Goal: Information Seeking & Learning: Learn about a topic

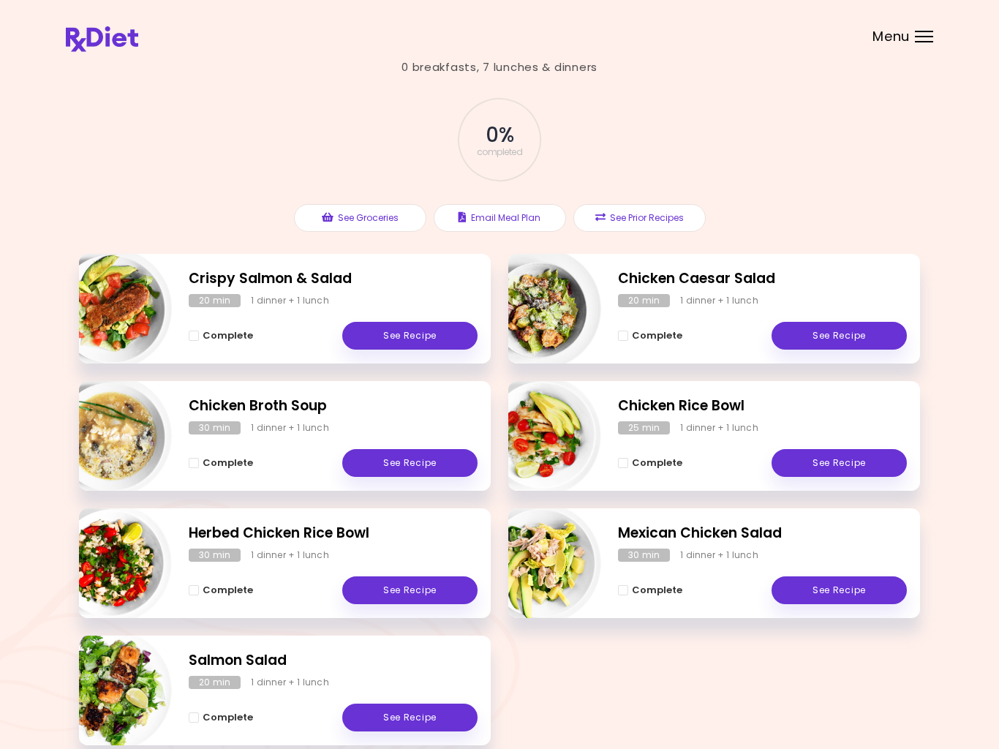
scroll to position [113, 0]
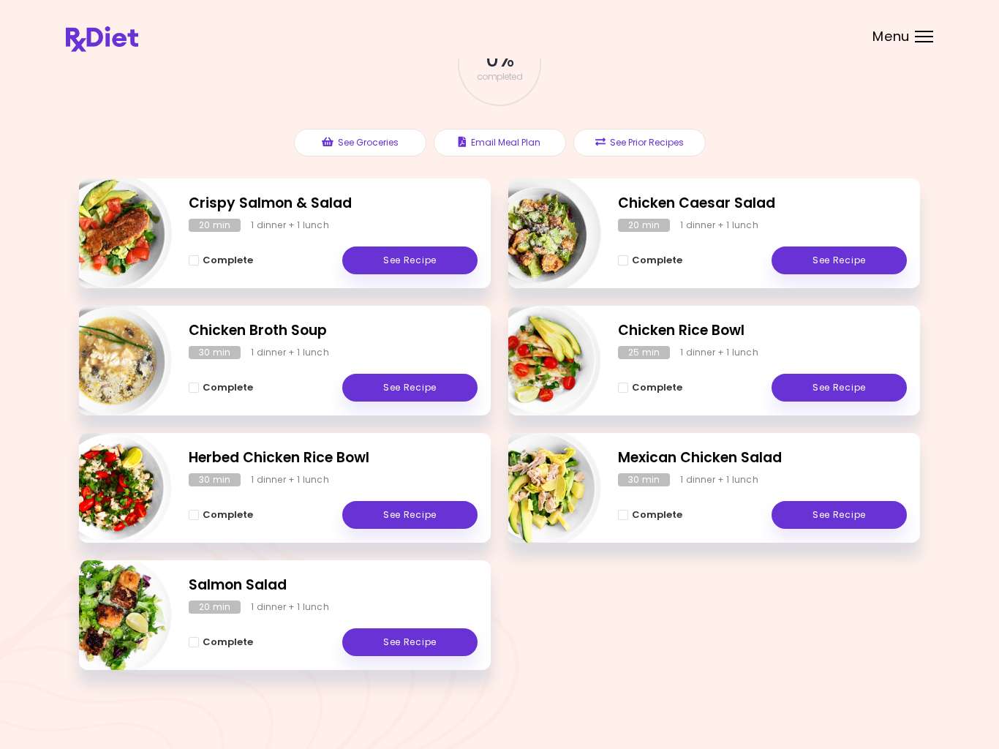
click at [658, 138] on button "See Prior Recipes" at bounding box center [640, 143] width 132 height 28
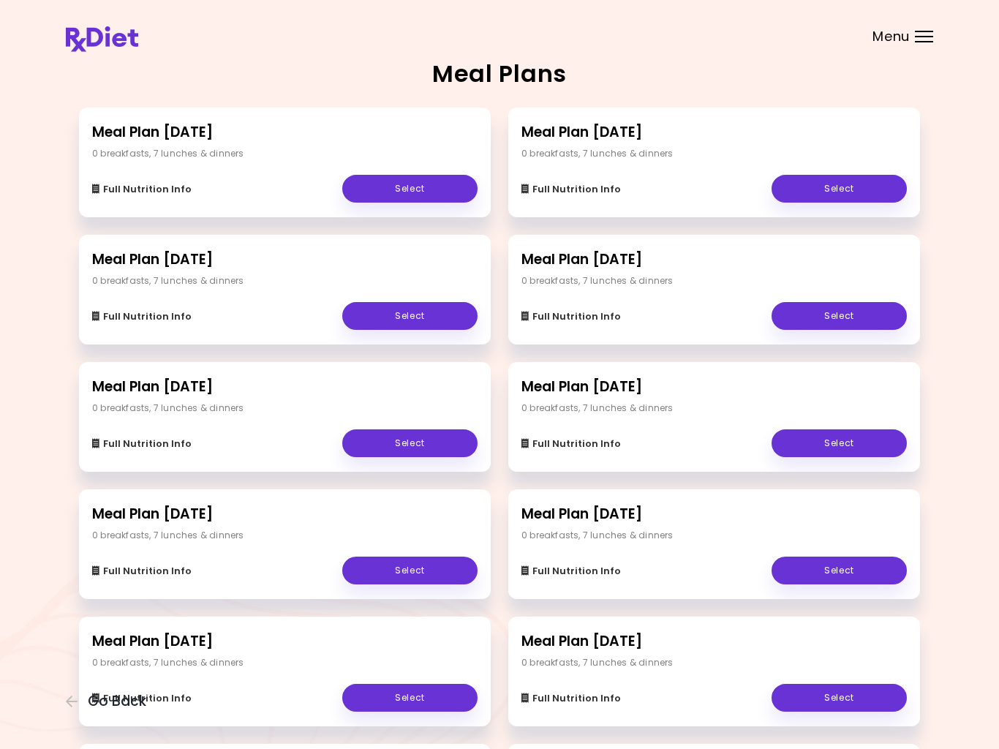
click at [422, 567] on link "Select" at bounding box center [409, 571] width 135 height 28
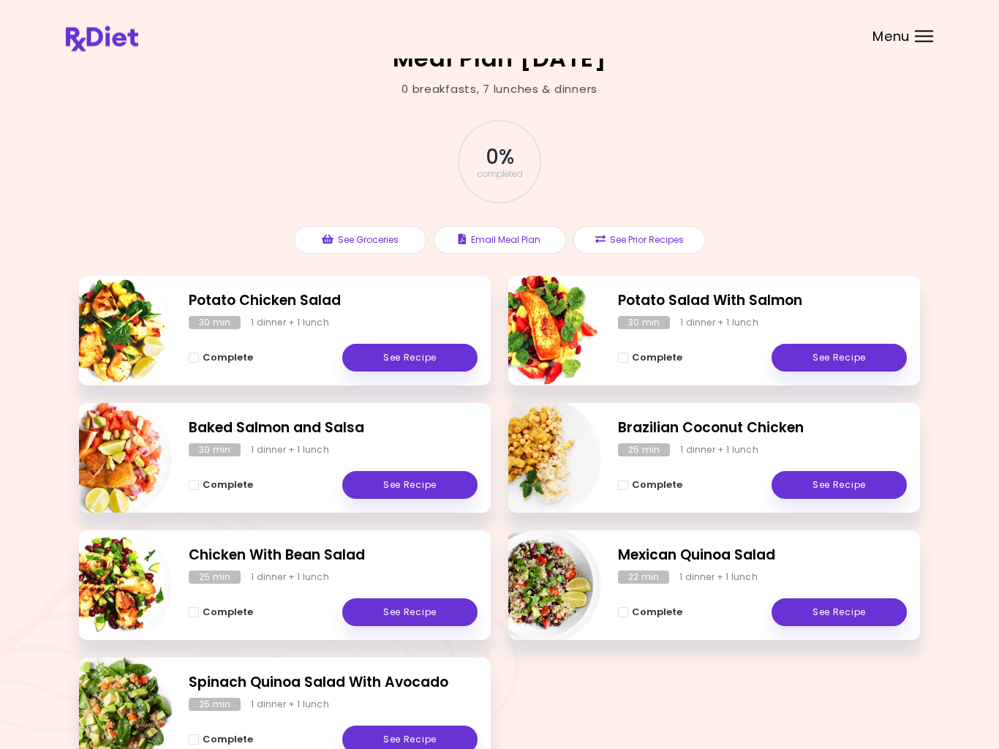
scroll to position [15, 0]
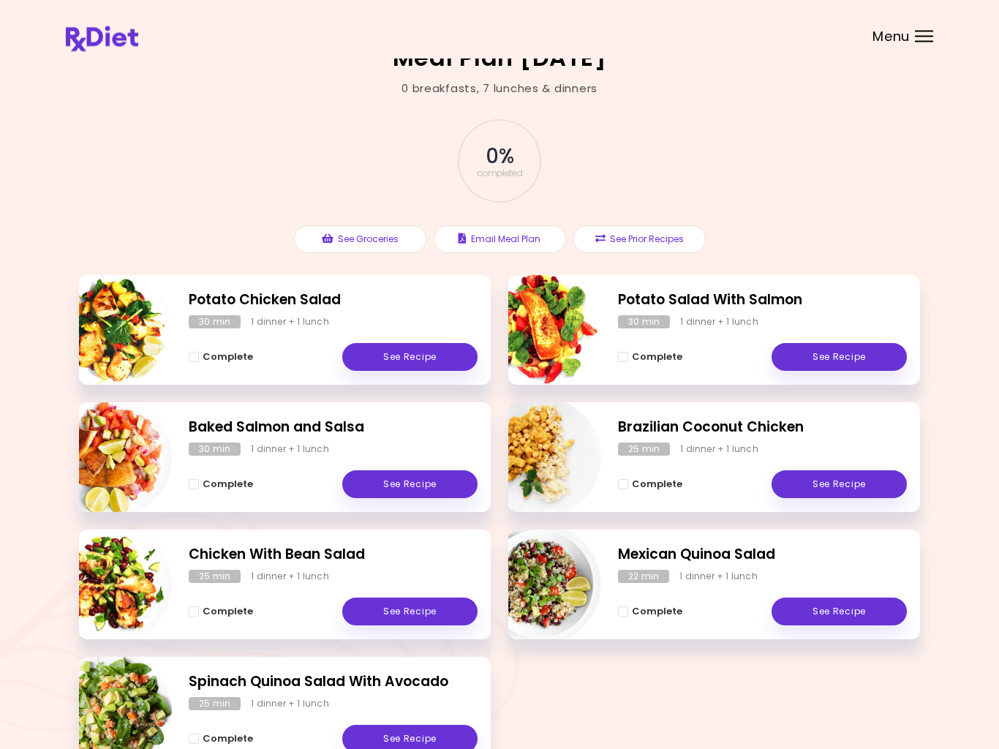
click at [849, 359] on link "See Recipe" at bounding box center [839, 358] width 135 height 28
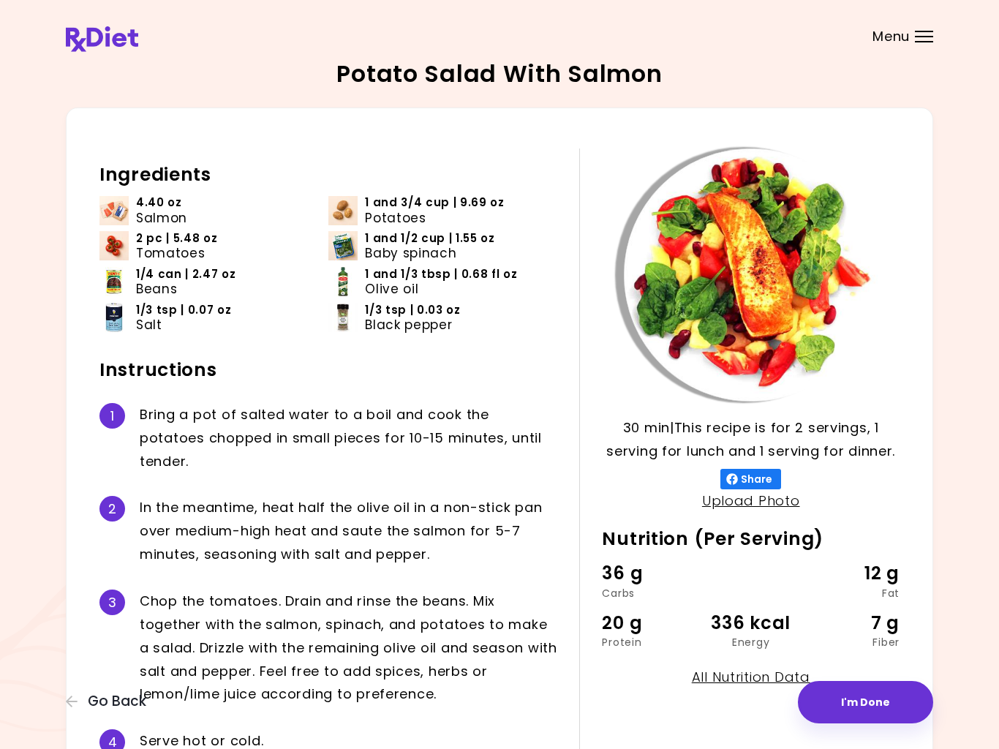
click at [932, 35] on div "Menu" at bounding box center [924, 37] width 18 height 12
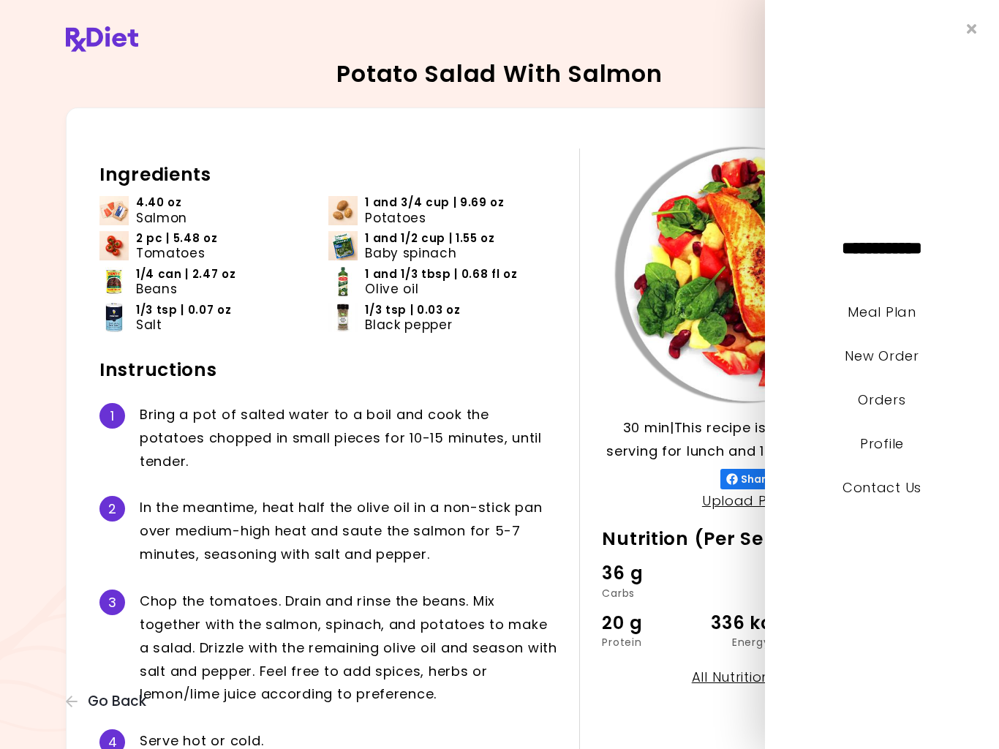
click at [883, 315] on link "Meal Plan" at bounding box center [882, 312] width 68 height 18
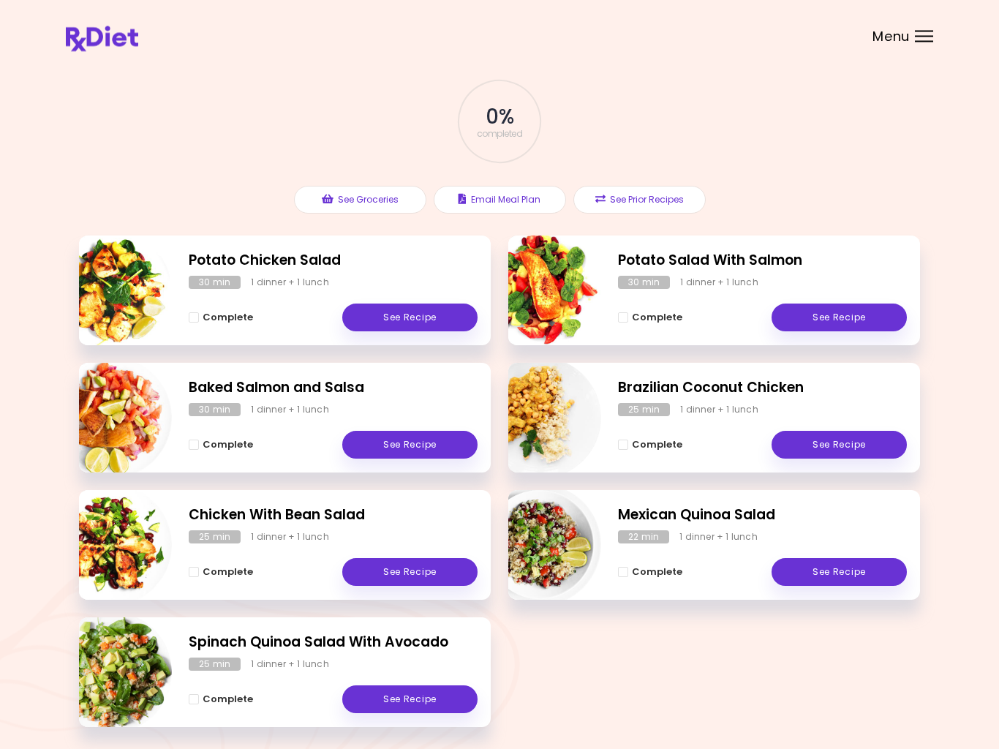
scroll to position [50, 0]
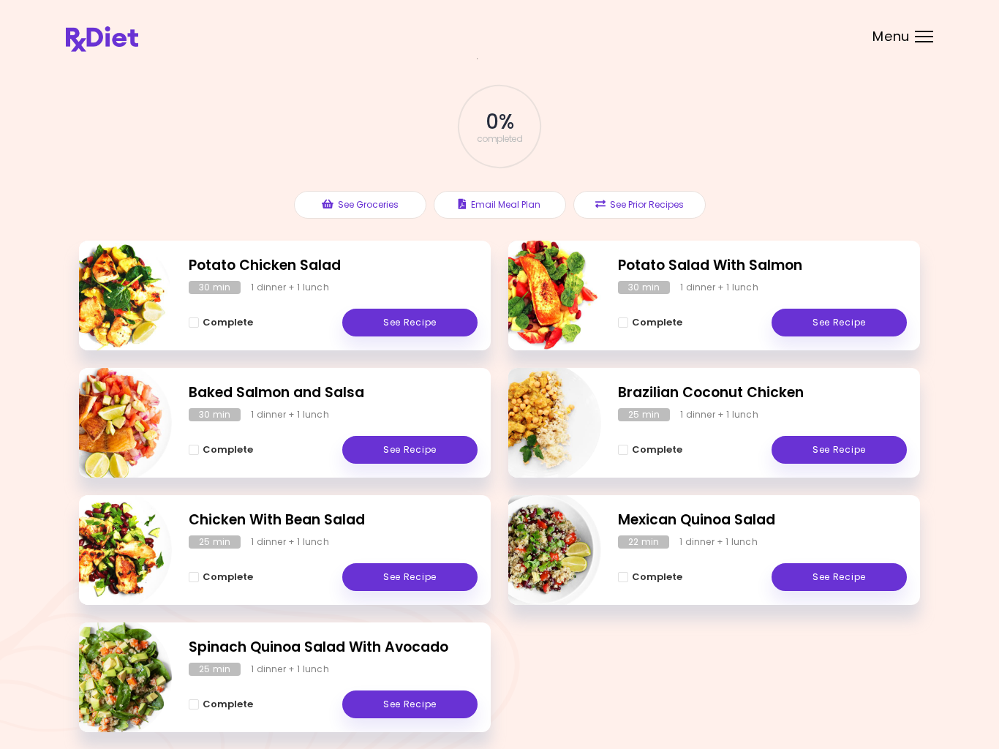
click at [23, 29] on header at bounding box center [499, 29] width 999 height 59
click at [159, 91] on div "0 % completed See Groceries Email Meal Plan See Prior Recipes" at bounding box center [499, 151] width 841 height 179
click at [376, 214] on button "See Groceries" at bounding box center [360, 205] width 132 height 28
click at [648, 207] on button "See Prior Recipes" at bounding box center [640, 205] width 132 height 28
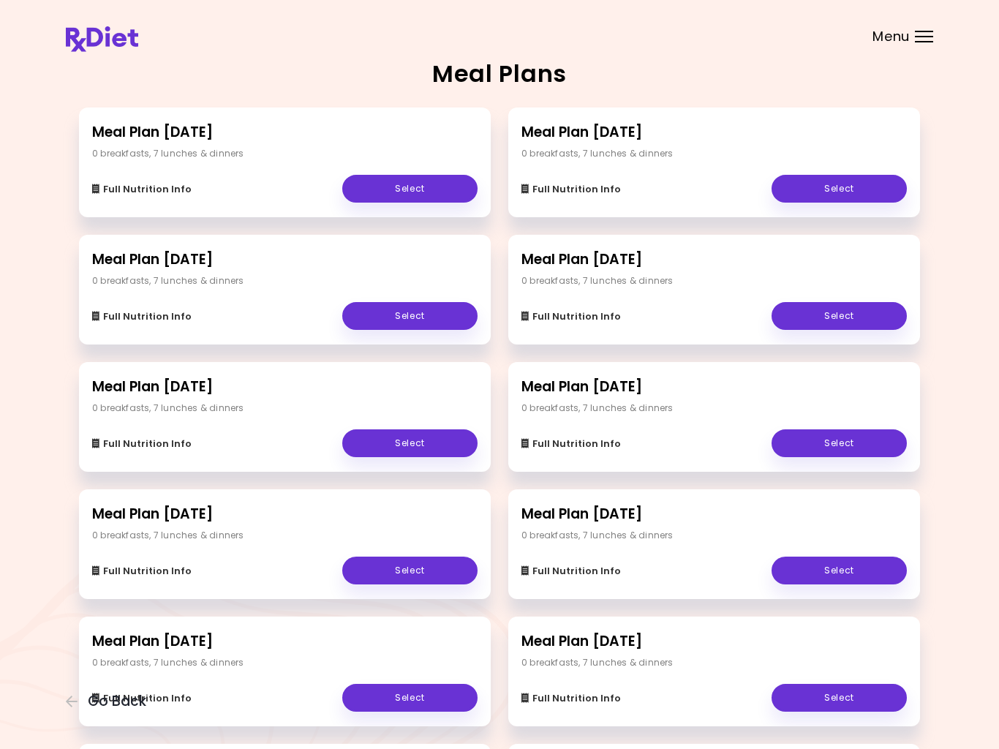
click at [427, 182] on link "Select" at bounding box center [409, 189] width 135 height 28
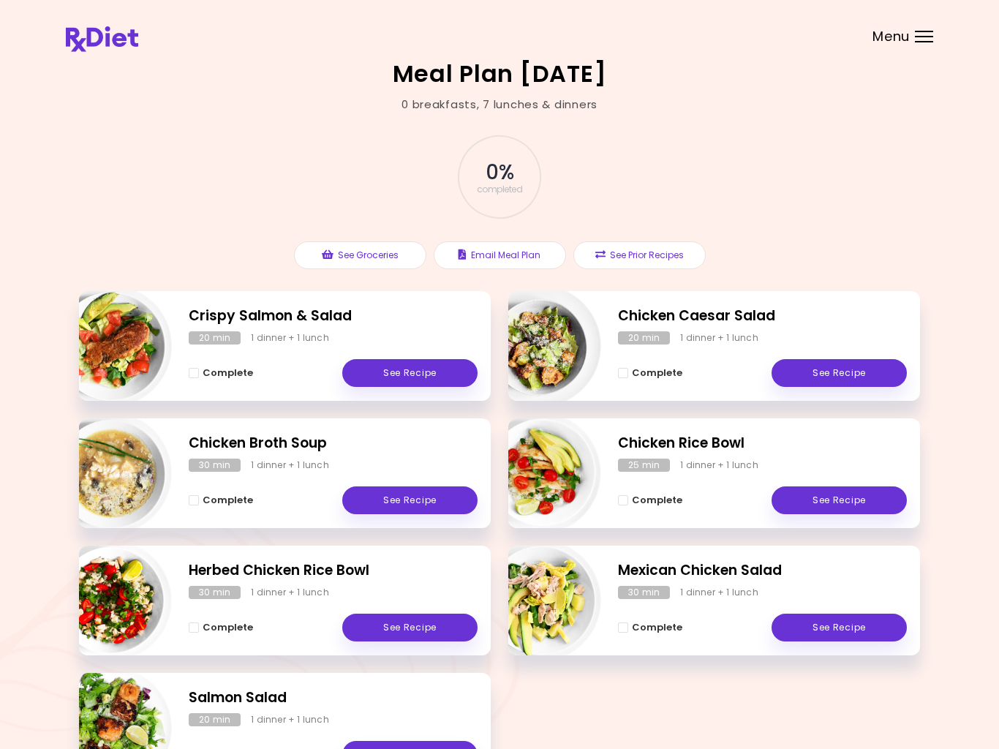
click at [930, 31] on div at bounding box center [924, 31] width 18 height 1
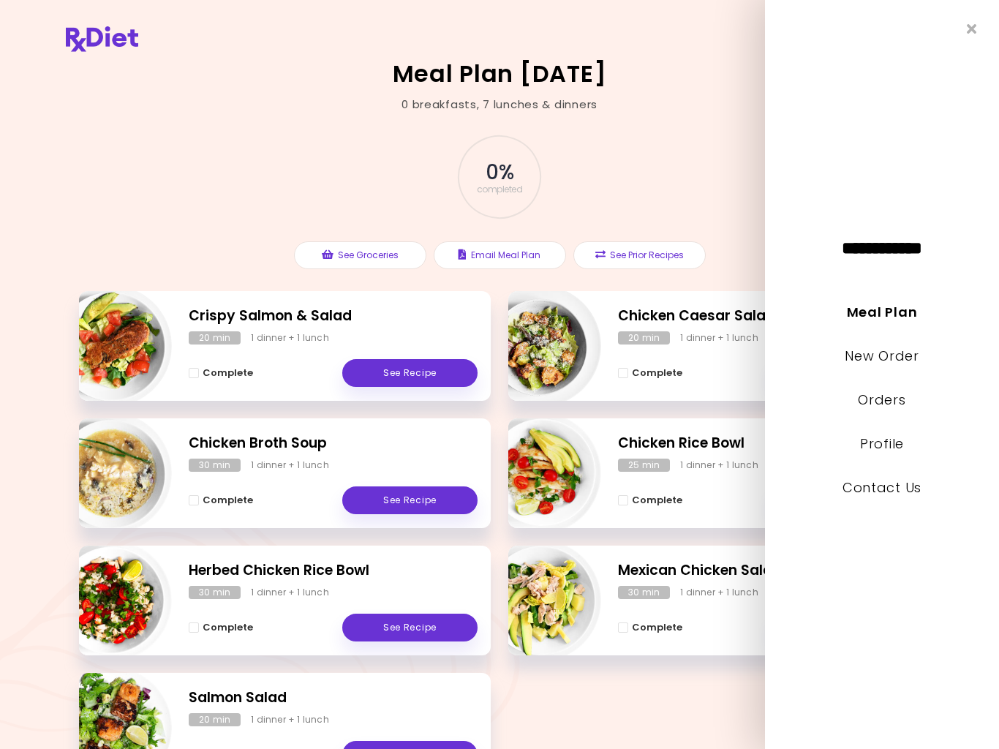
click at [886, 362] on link "New Order" at bounding box center [882, 356] width 74 height 18
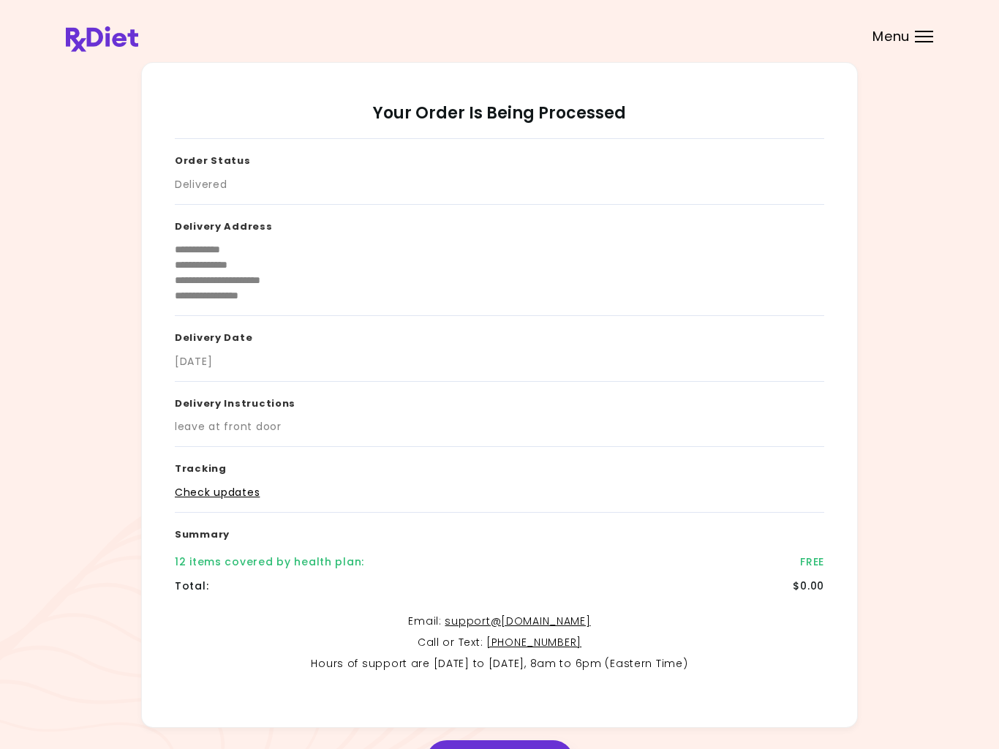
click at [923, 42] on div at bounding box center [924, 41] width 18 height 1
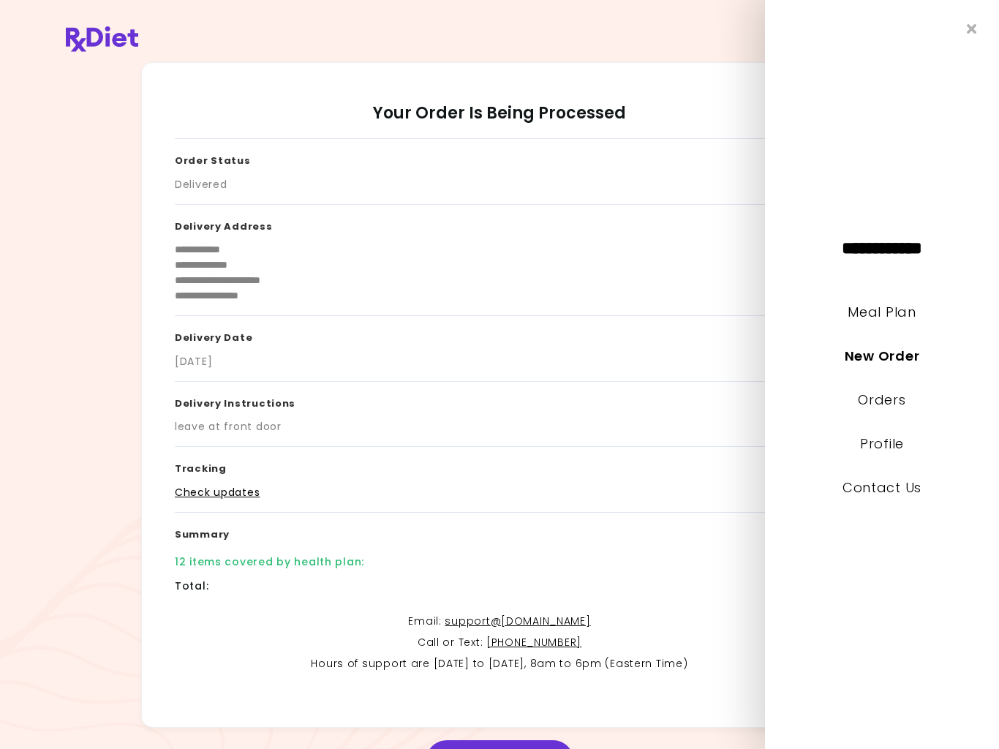
click at [876, 315] on link "Meal Plan" at bounding box center [882, 312] width 68 height 18
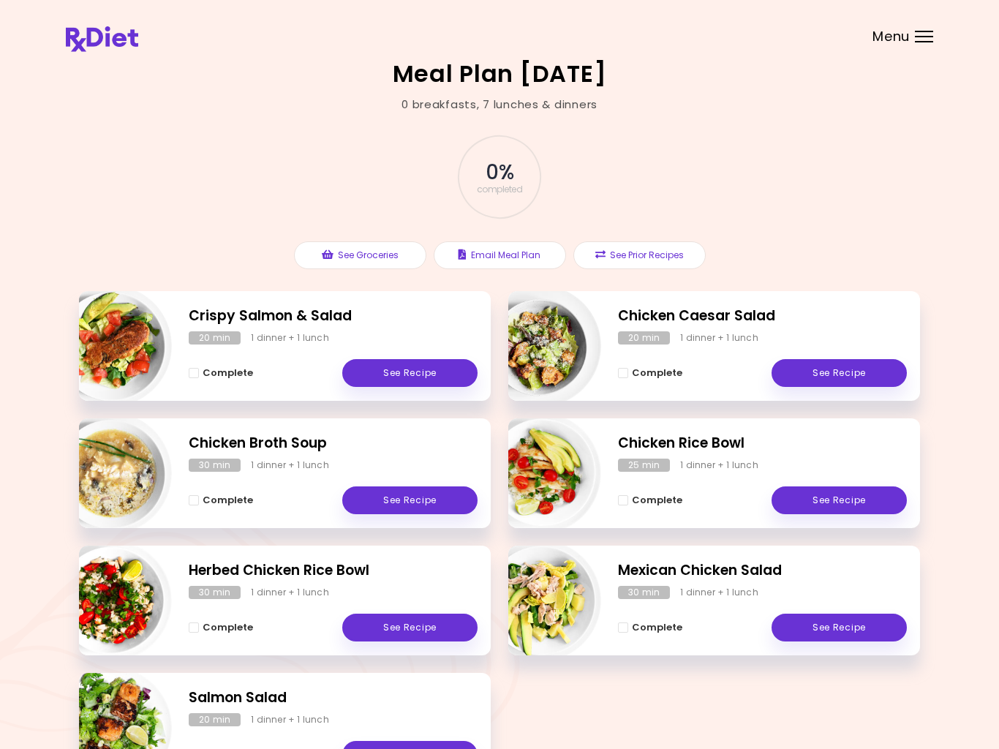
click at [926, 40] on div "Menu" at bounding box center [924, 37] width 18 height 12
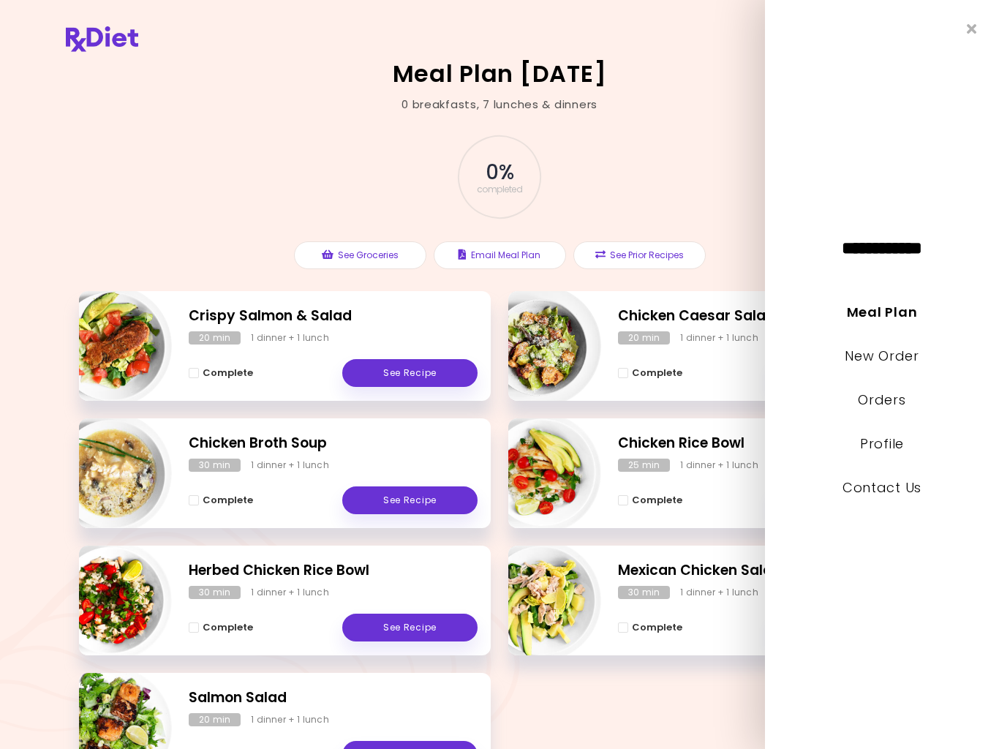
click at [655, 256] on button "See Prior Recipes" at bounding box center [640, 255] width 132 height 28
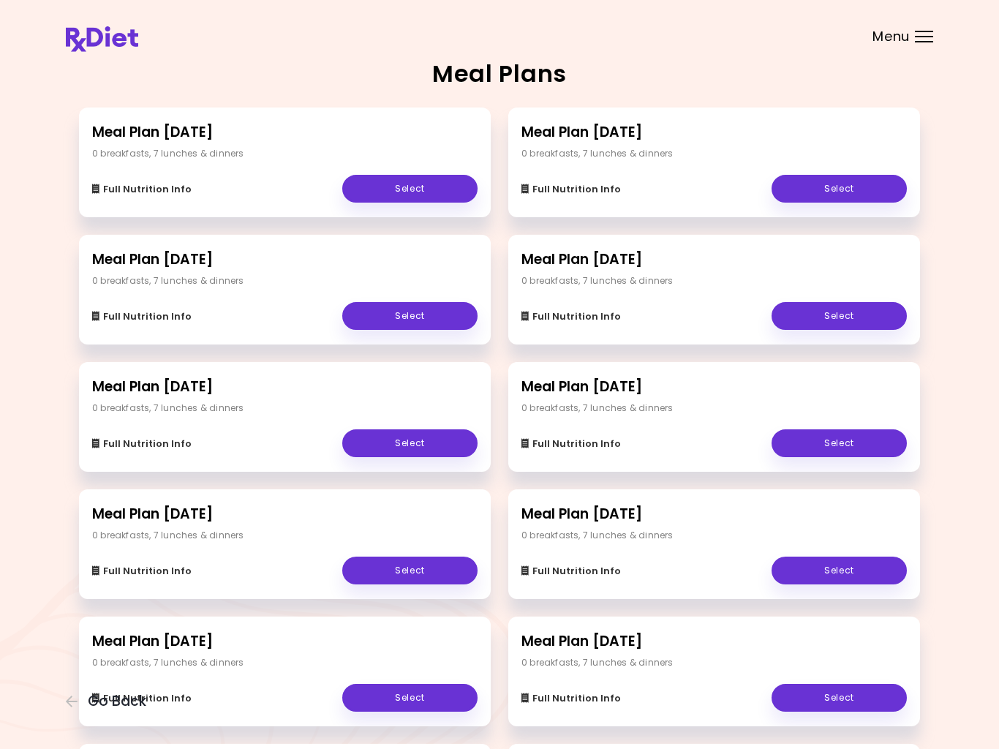
click at [407, 308] on link "Select" at bounding box center [409, 316] width 135 height 28
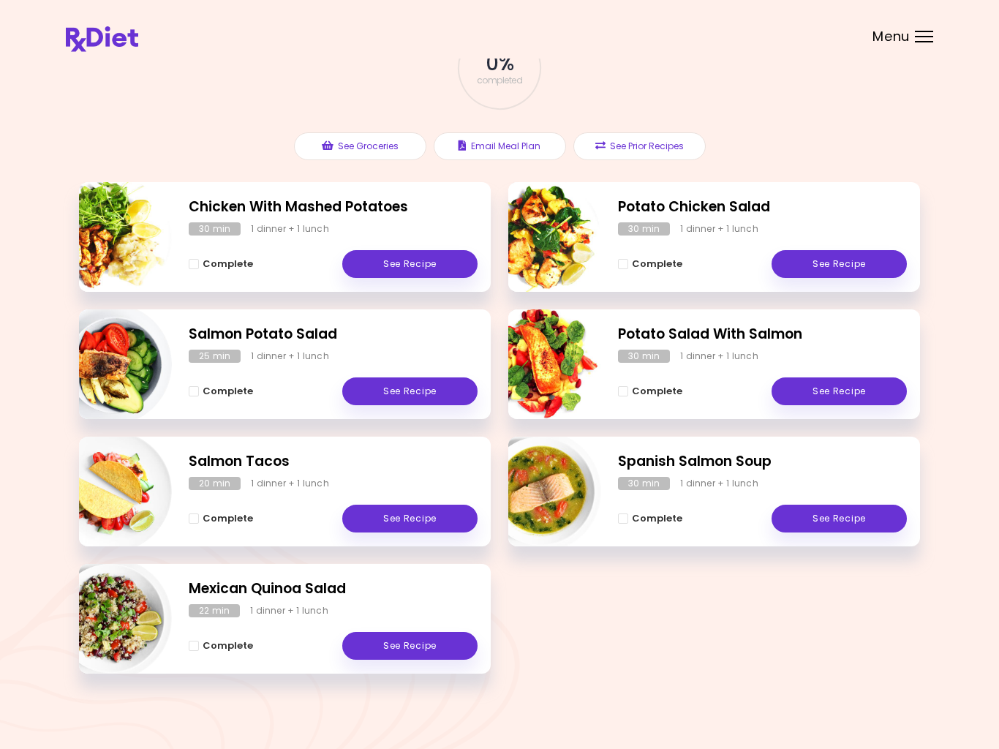
scroll to position [113, 0]
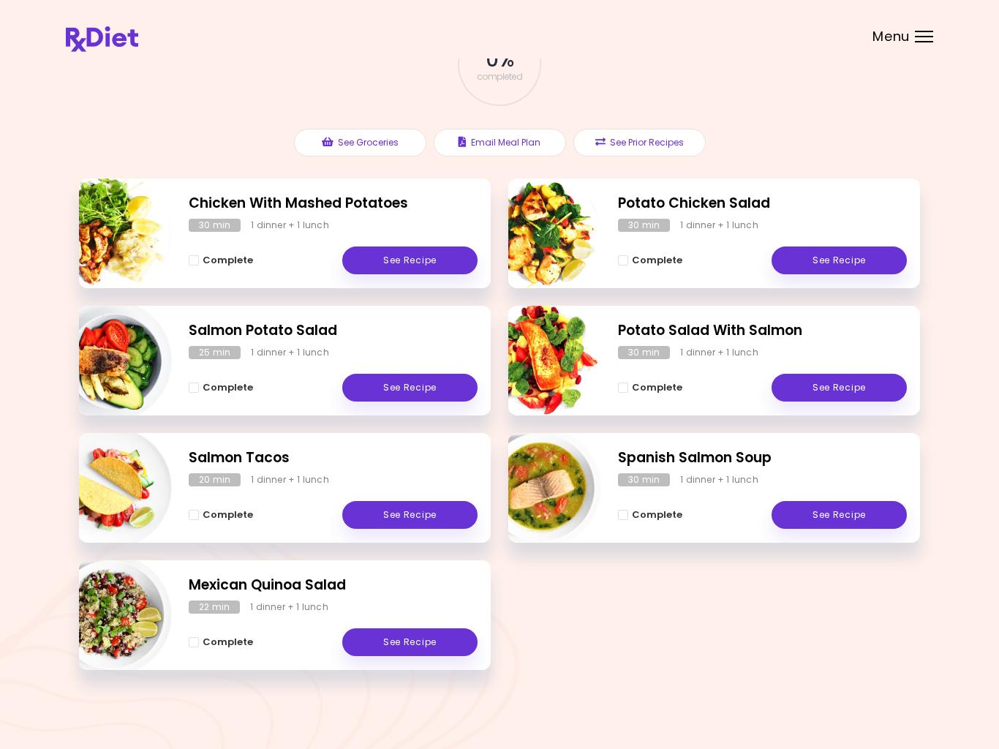
click at [402, 367] on div "Complete See Recipe" at bounding box center [333, 380] width 289 height 42
click at [427, 385] on link "See Recipe" at bounding box center [409, 388] width 135 height 28
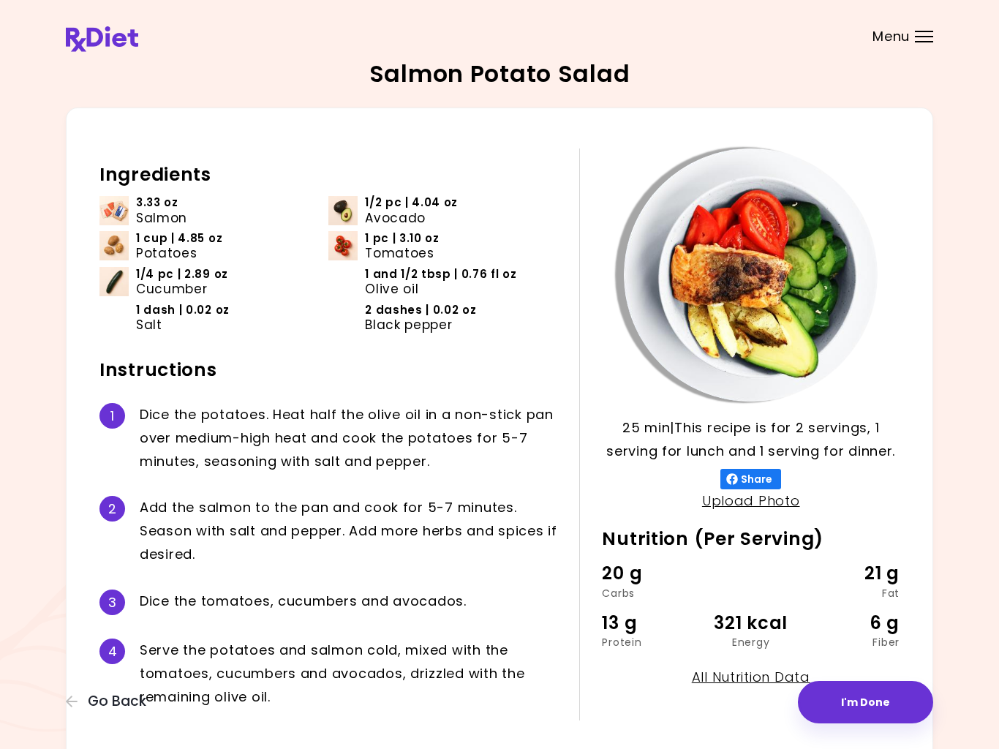
click at [924, 42] on div at bounding box center [924, 41] width 18 height 1
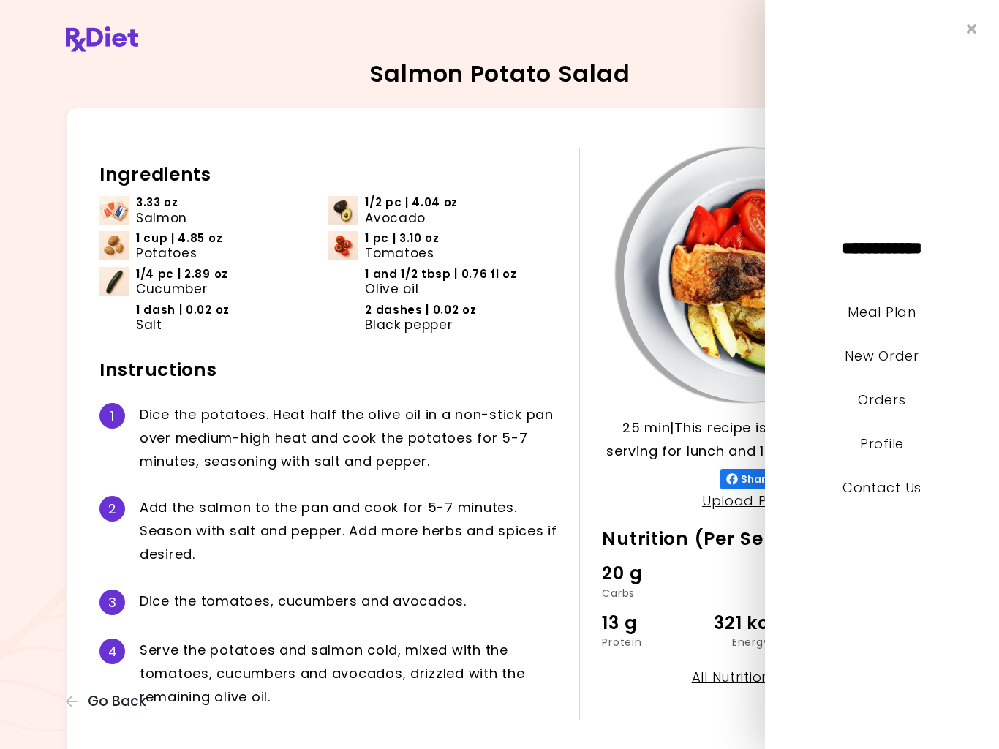
click at [968, 33] on icon "Close" at bounding box center [972, 29] width 10 height 14
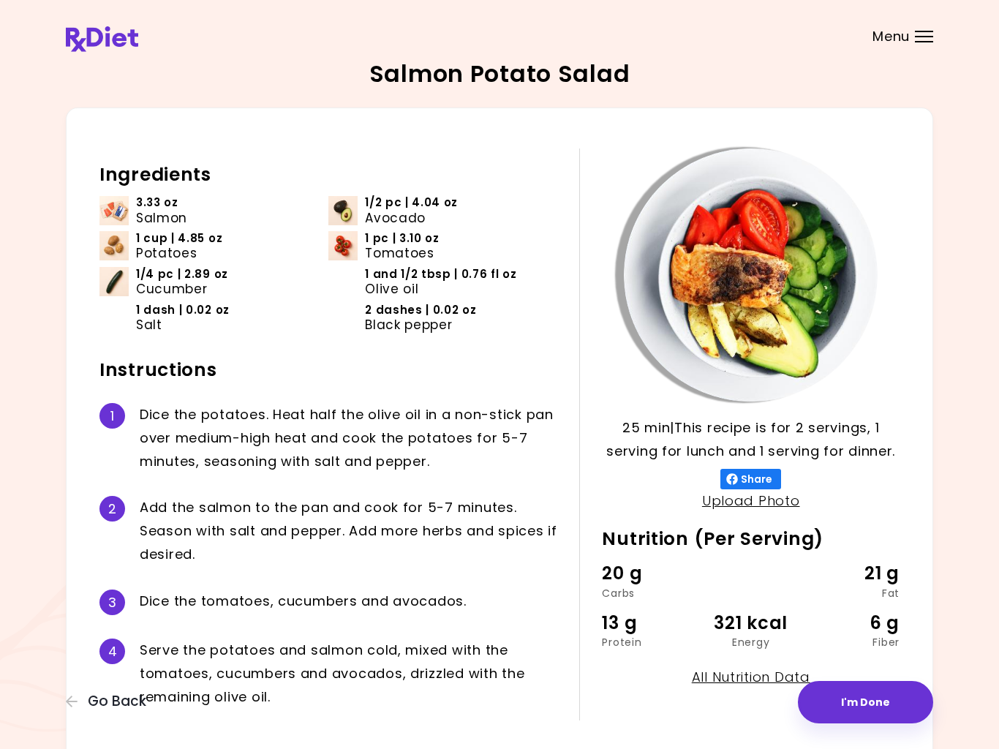
click at [931, 37] on div "Menu" at bounding box center [924, 37] width 18 height 12
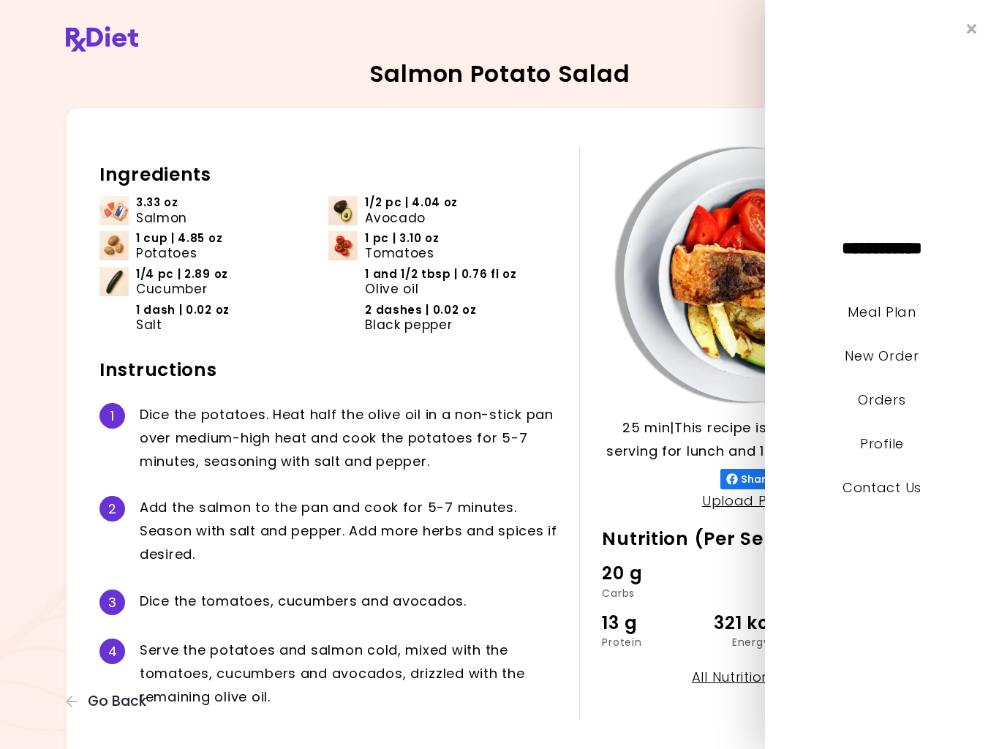
click at [971, 18] on div "**********" at bounding box center [882, 374] width 234 height 749
click at [974, 34] on icon "Close" at bounding box center [972, 29] width 10 height 14
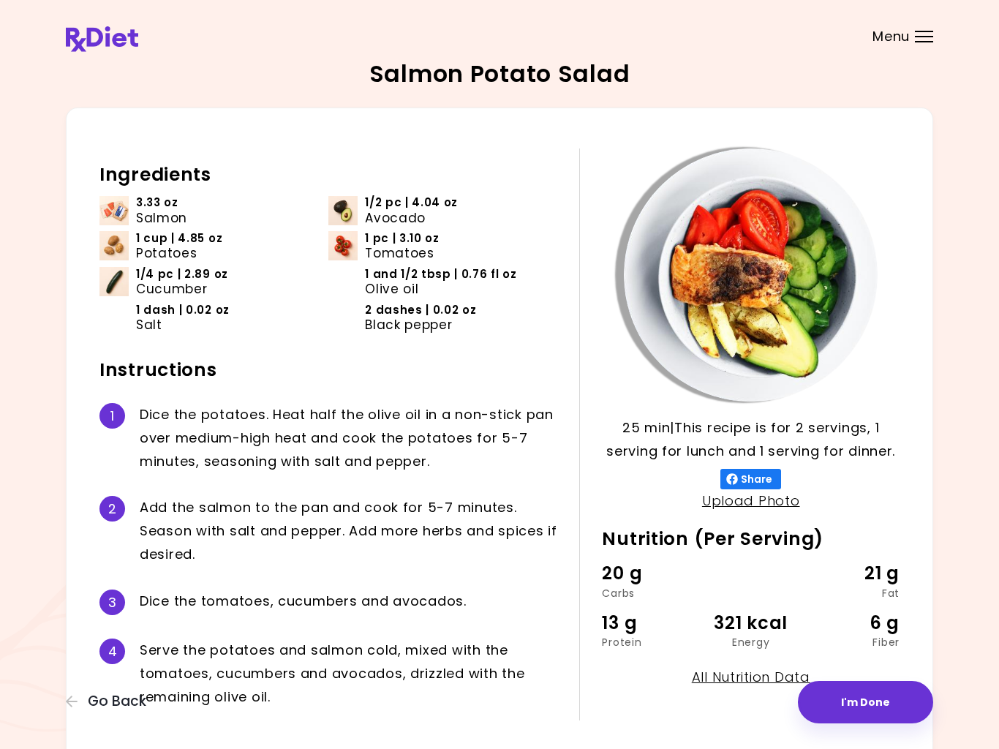
click at [931, 31] on div at bounding box center [924, 31] width 18 height 1
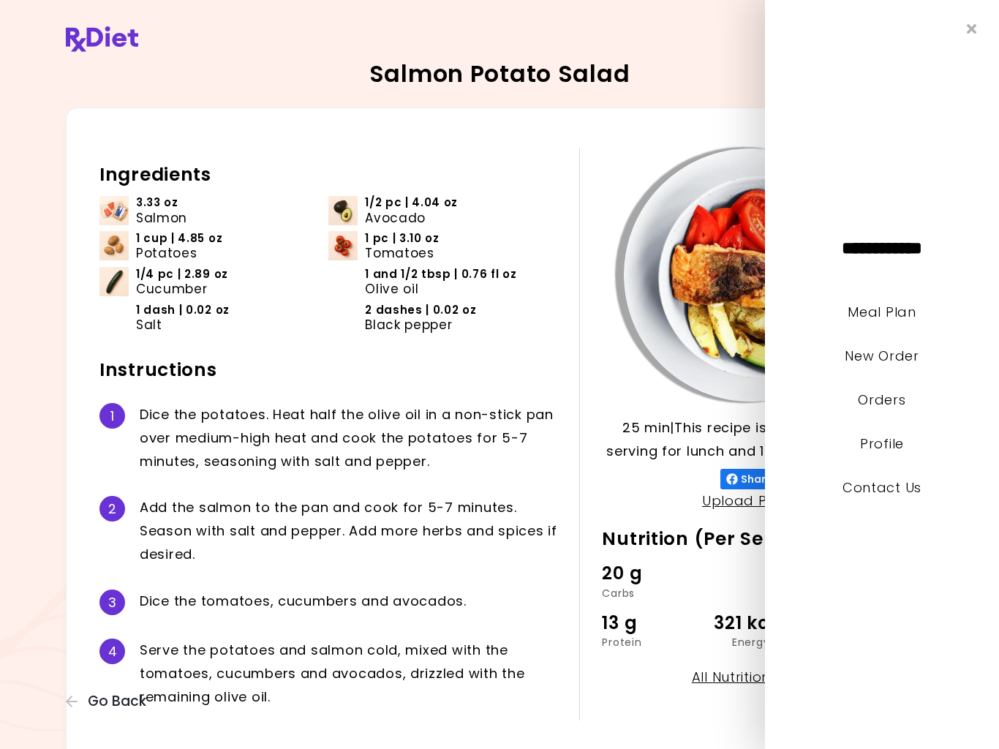
click at [885, 312] on link "Meal Plan" at bounding box center [882, 312] width 68 height 18
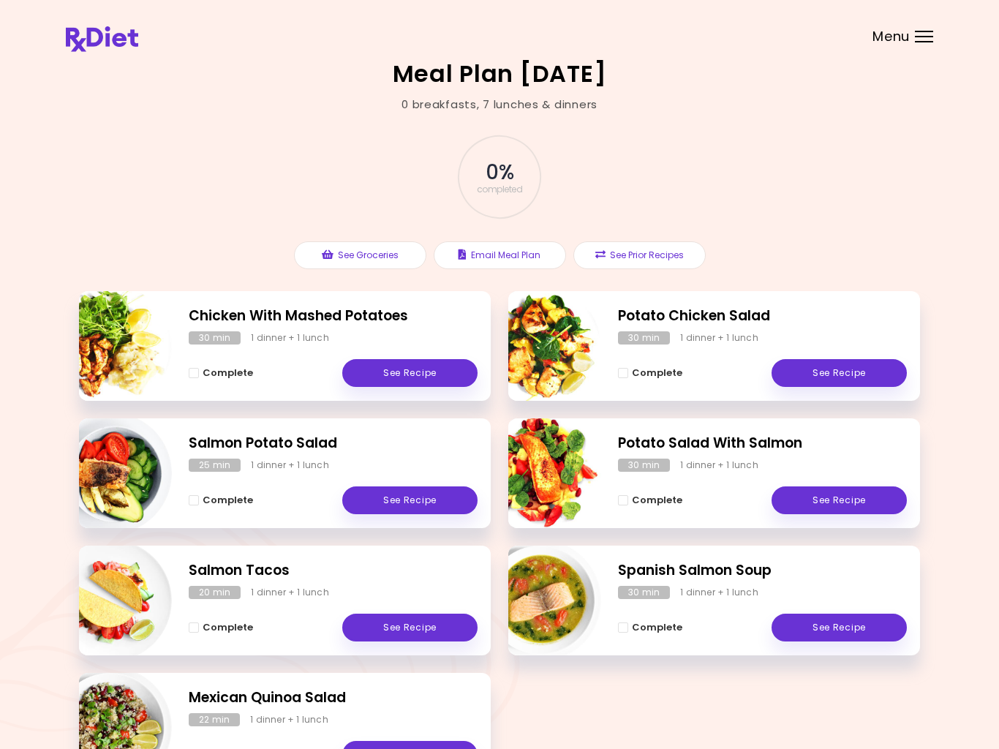
click at [926, 31] on div at bounding box center [924, 31] width 18 height 1
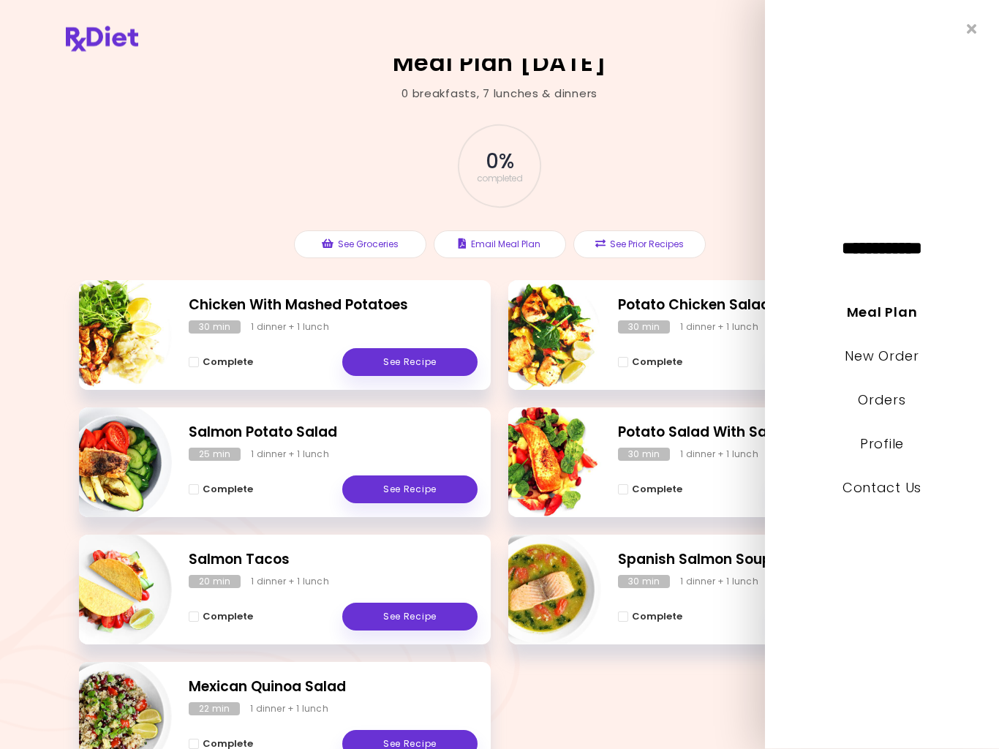
click at [971, 30] on icon "Close" at bounding box center [972, 29] width 10 height 14
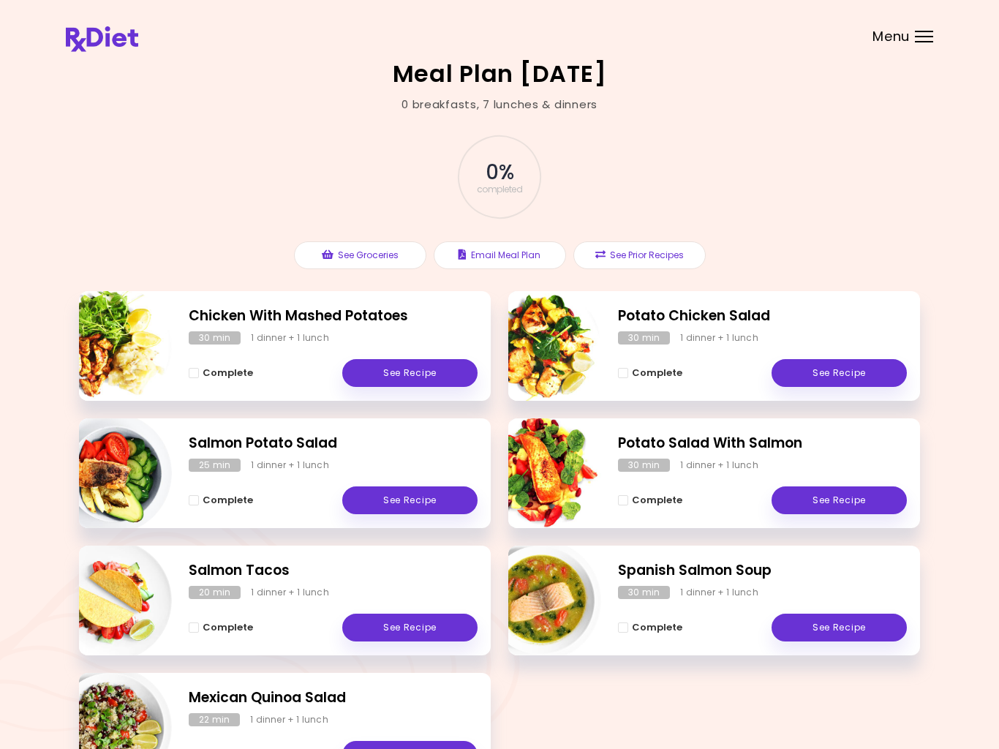
click at [938, 32] on header at bounding box center [499, 29] width 999 height 59
click at [920, 48] on header at bounding box center [499, 29] width 999 height 59
click at [908, 36] on span "Menu" at bounding box center [891, 36] width 37 height 13
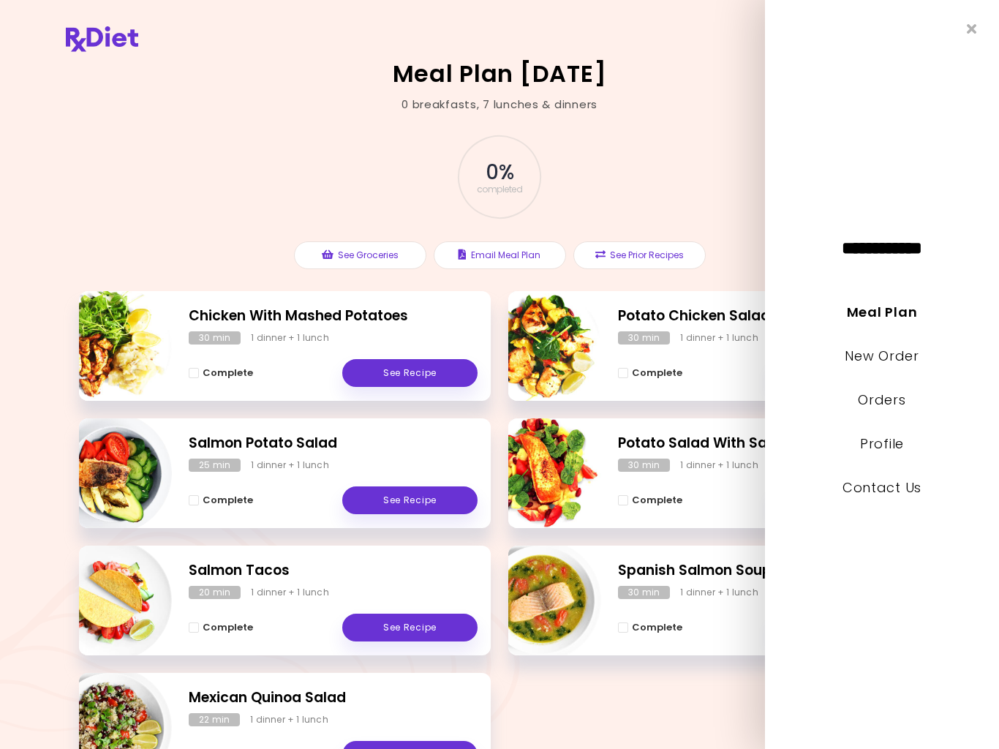
click at [911, 356] on link "New Order" at bounding box center [882, 356] width 74 height 18
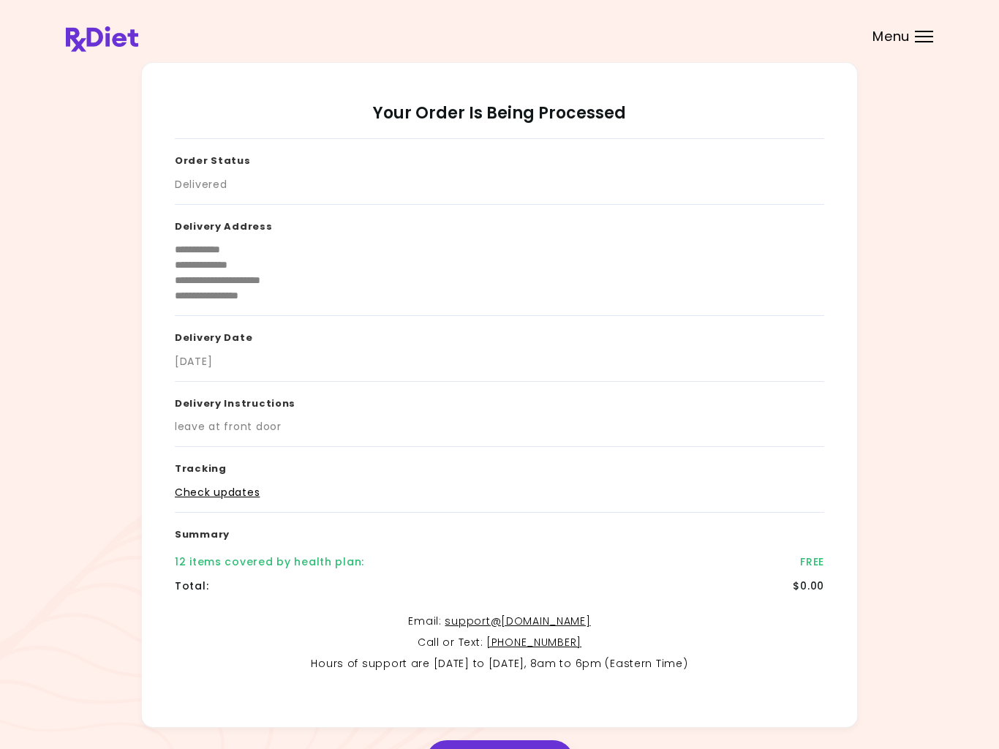
click at [919, 34] on div "Menu" at bounding box center [924, 37] width 18 height 12
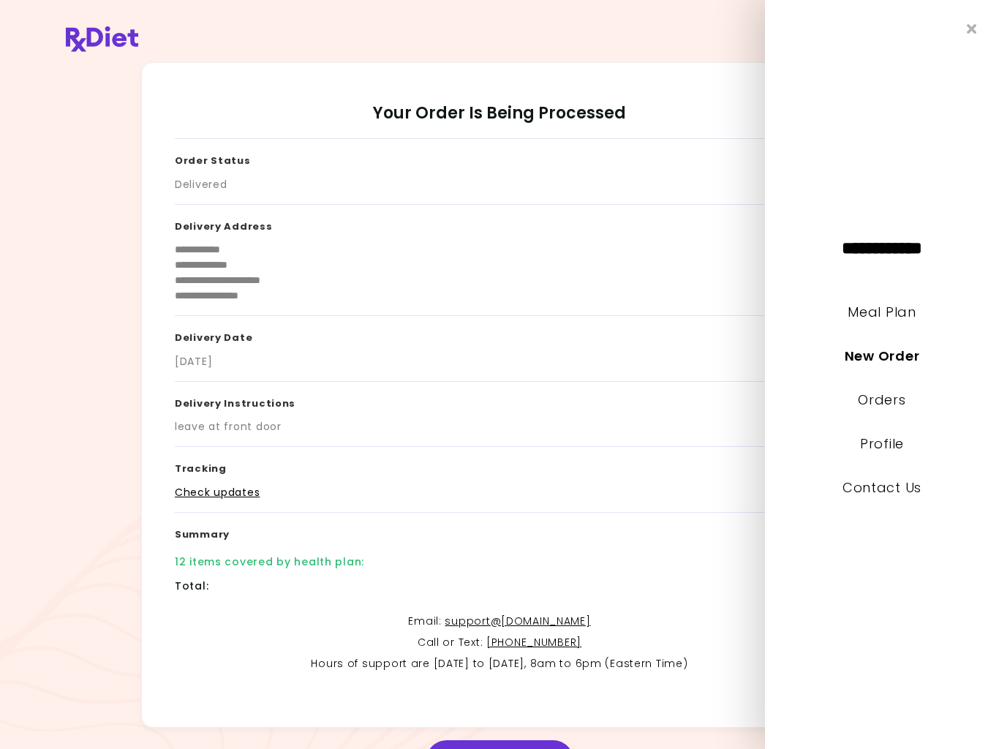
click at [882, 320] on link "Meal Plan" at bounding box center [882, 312] width 68 height 18
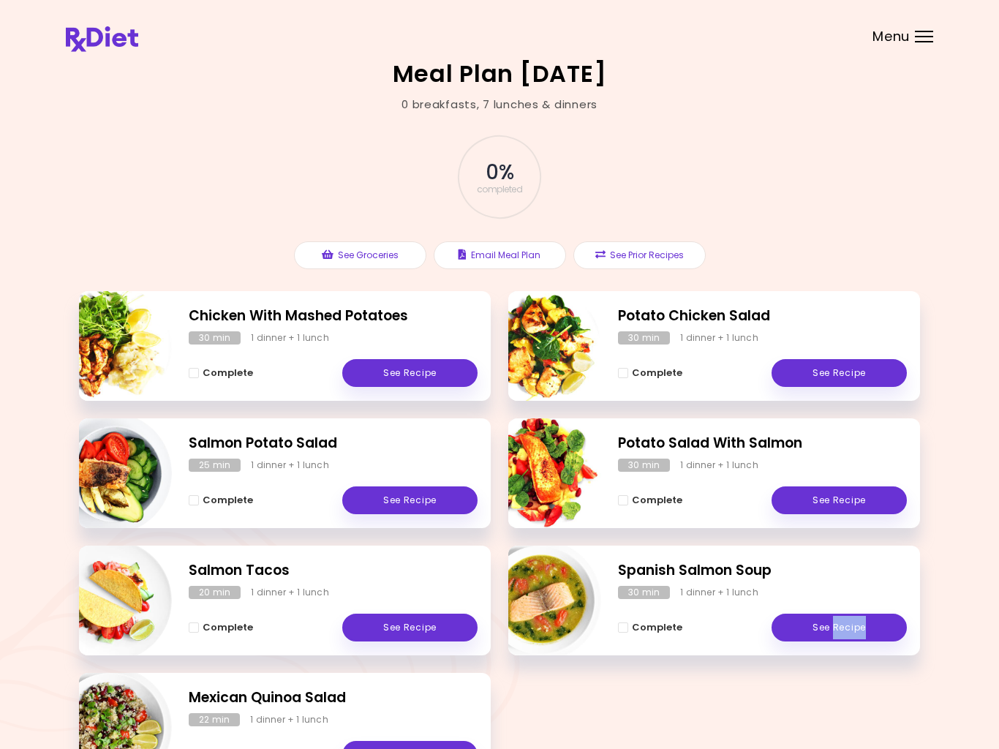
click at [938, 190] on div "Meal Plan [DATE] 0 breakfasts , 7 lunches & dinners 0 % completed See Groceries…" at bounding box center [499, 431] width 999 height 863
click at [656, 259] on button "See Prior Recipes" at bounding box center [640, 255] width 132 height 28
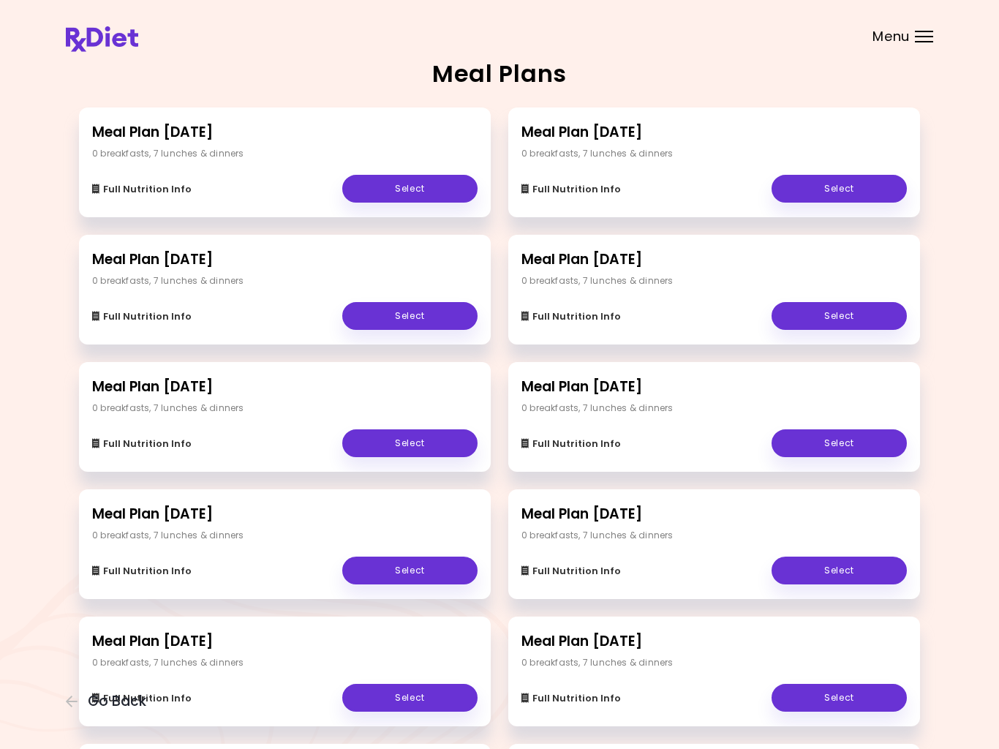
click at [429, 438] on link "Select" at bounding box center [409, 443] width 135 height 28
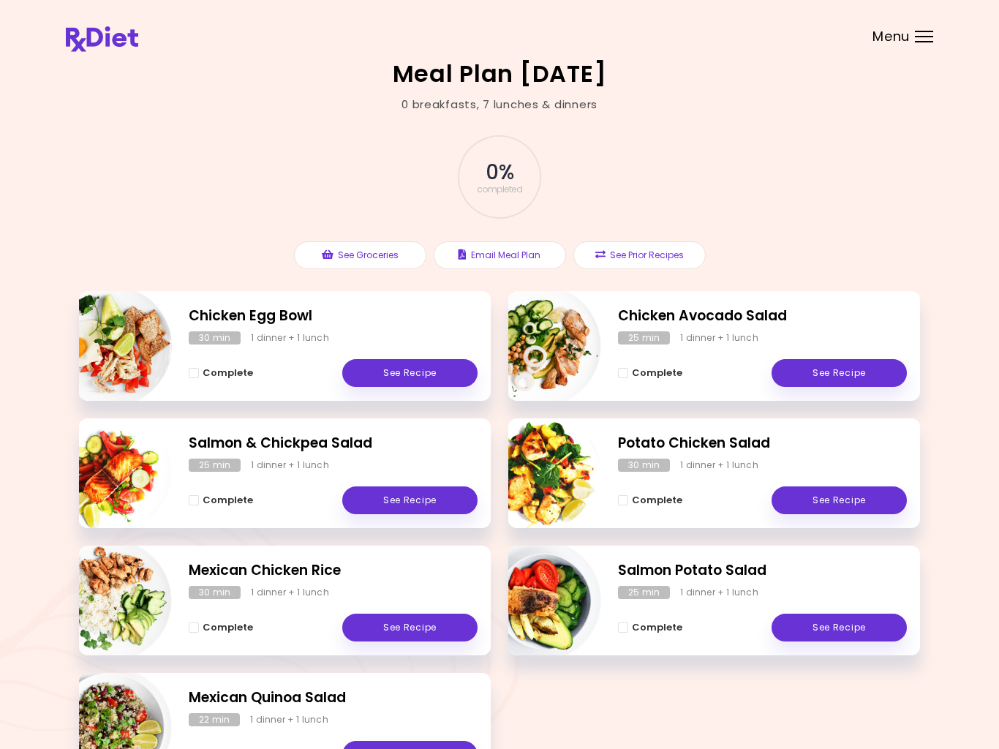
click at [924, 40] on div "Menu" at bounding box center [924, 37] width 18 height 12
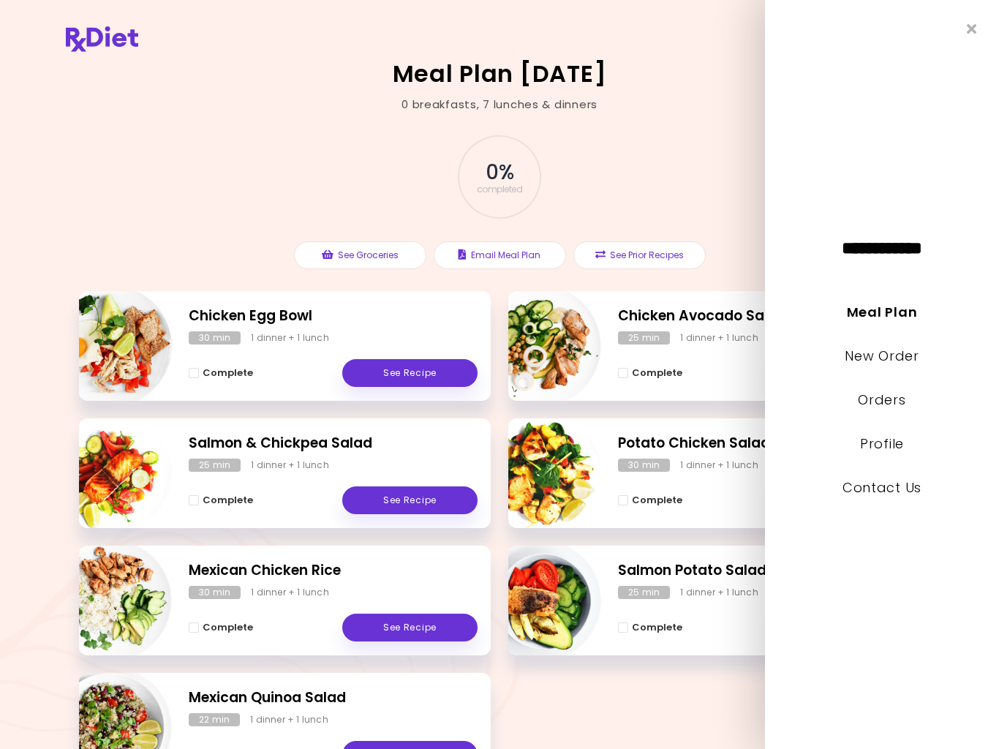
click at [871, 312] on link "Meal Plan" at bounding box center [882, 312] width 70 height 18
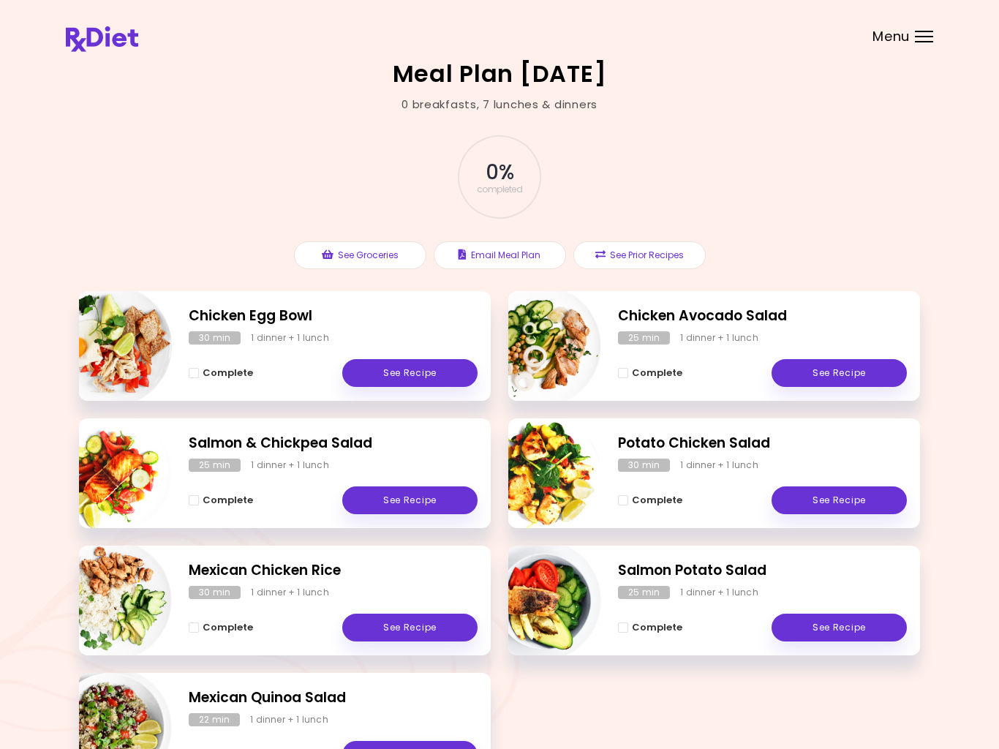
click at [923, 23] on header at bounding box center [499, 29] width 999 height 59
click at [947, 28] on header at bounding box center [499, 29] width 999 height 59
click at [932, 39] on div "Menu" at bounding box center [924, 37] width 18 height 12
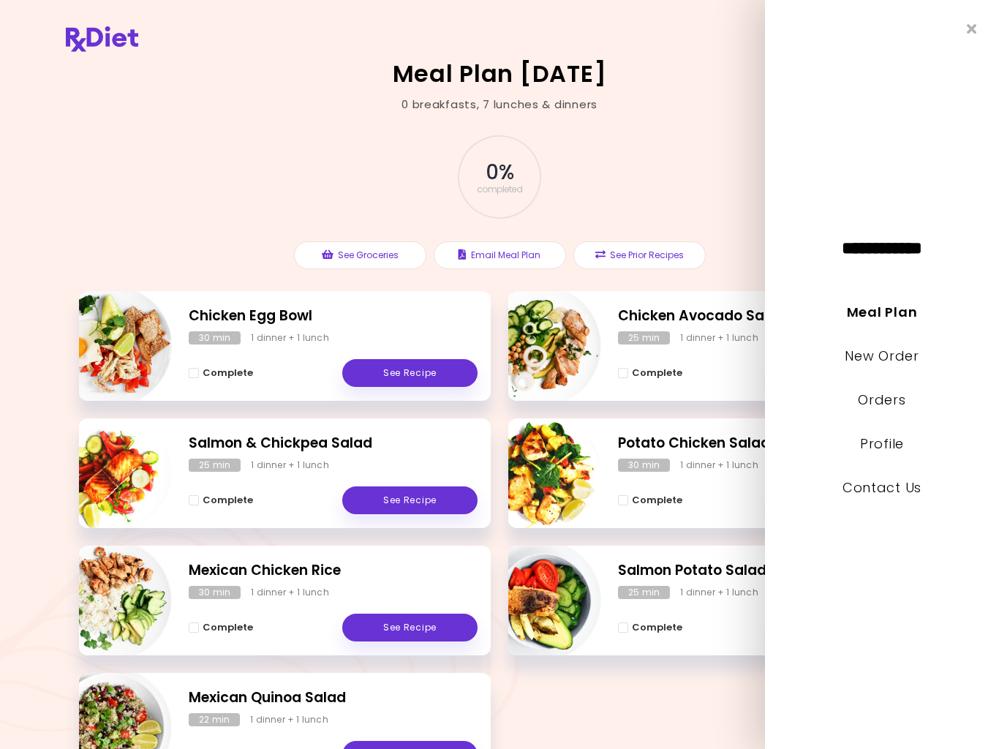
click at [890, 416] on li "Orders" at bounding box center [882, 410] width 234 height 44
click at [899, 402] on link "Orders" at bounding box center [882, 400] width 48 height 18
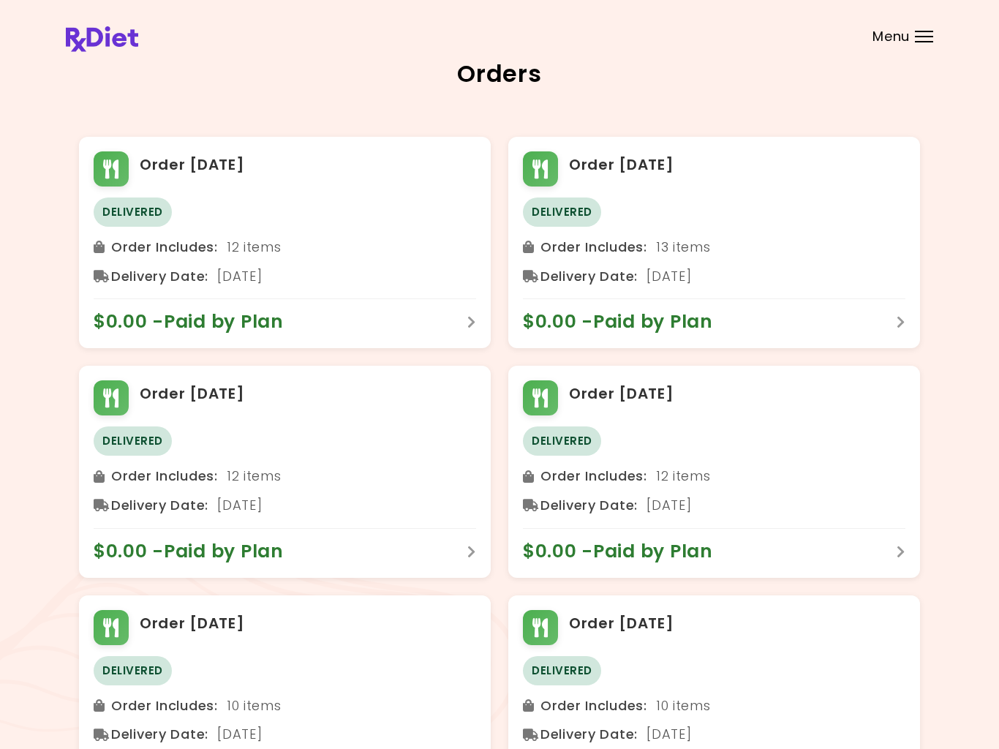
click at [909, 33] on span "Menu" at bounding box center [891, 36] width 37 height 13
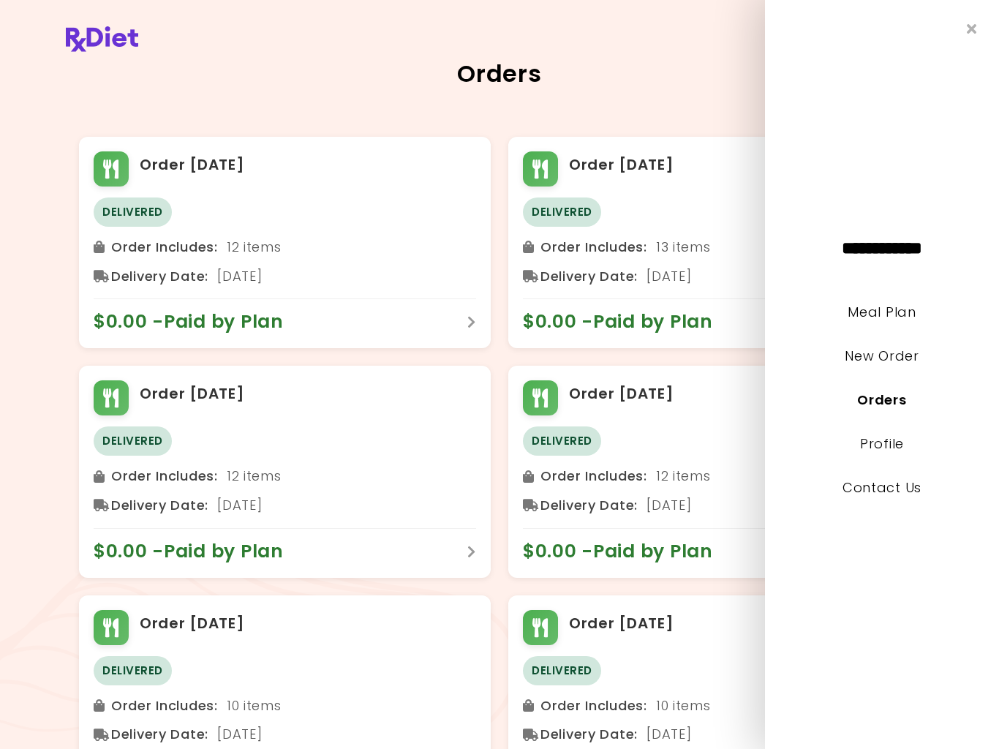
click at [894, 353] on link "New Order" at bounding box center [882, 356] width 74 height 18
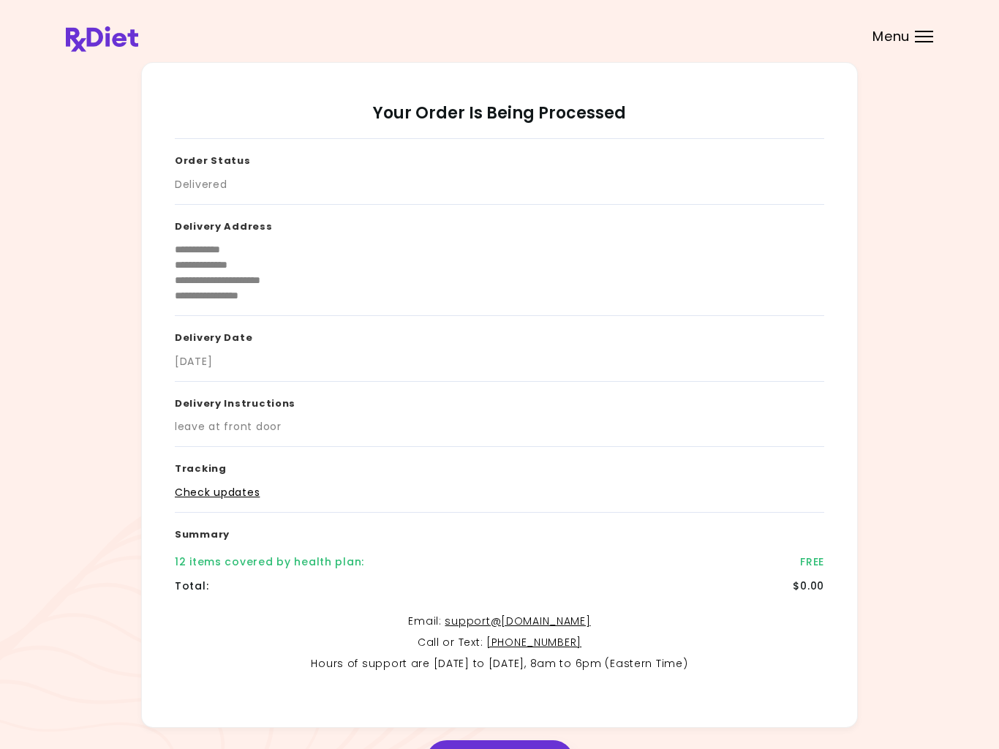
click at [917, 40] on div "Menu" at bounding box center [924, 37] width 18 height 12
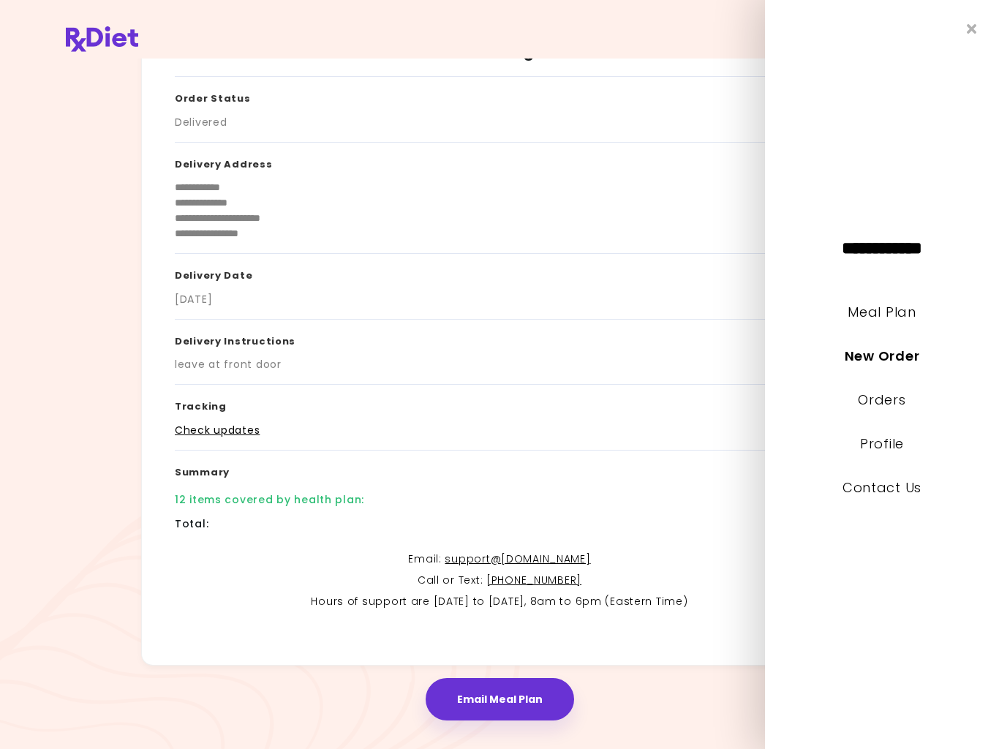
scroll to position [92, 0]
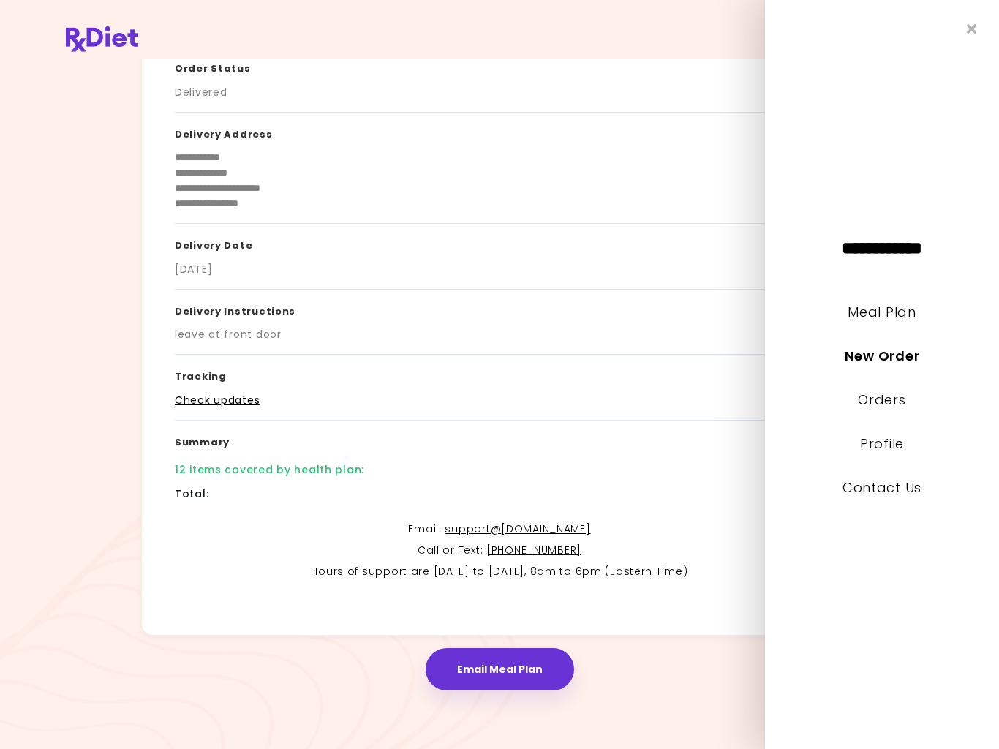
click at [890, 320] on link "Meal Plan" at bounding box center [882, 312] width 68 height 18
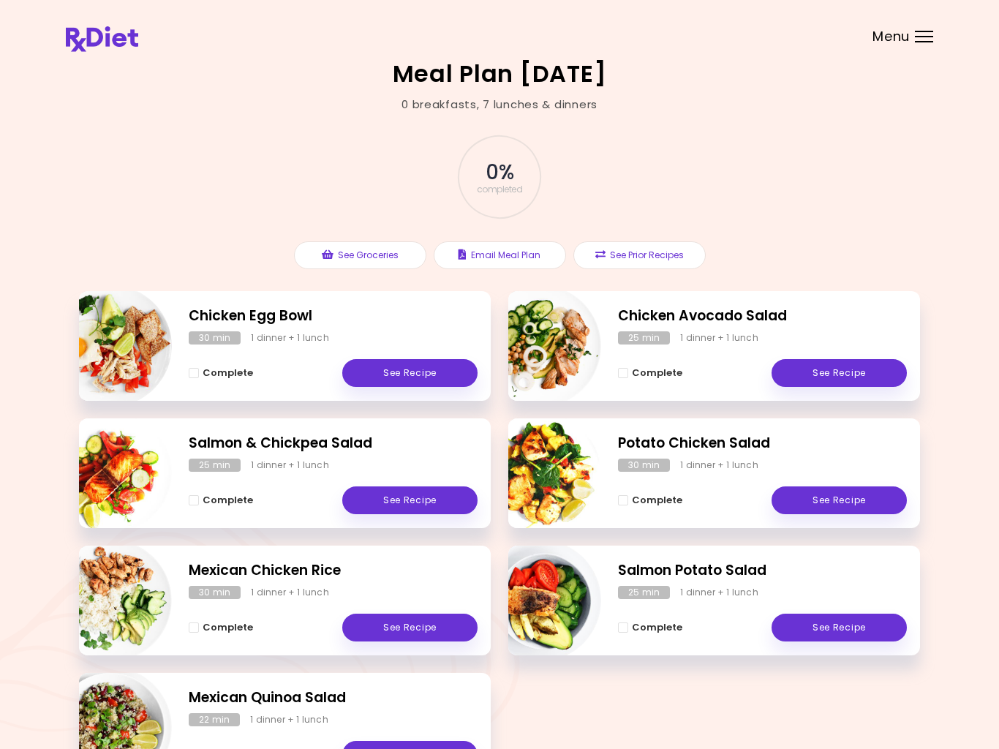
click at [646, 260] on button "See Prior Recipes" at bounding box center [640, 255] width 132 height 28
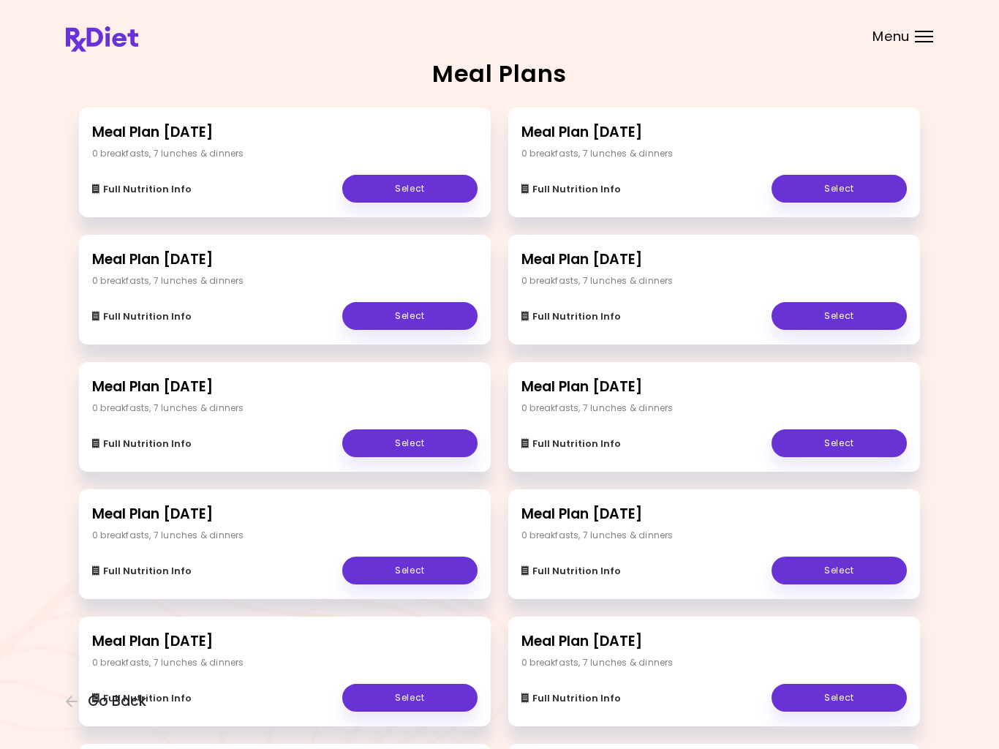
click at [406, 570] on link "Select" at bounding box center [409, 571] width 135 height 28
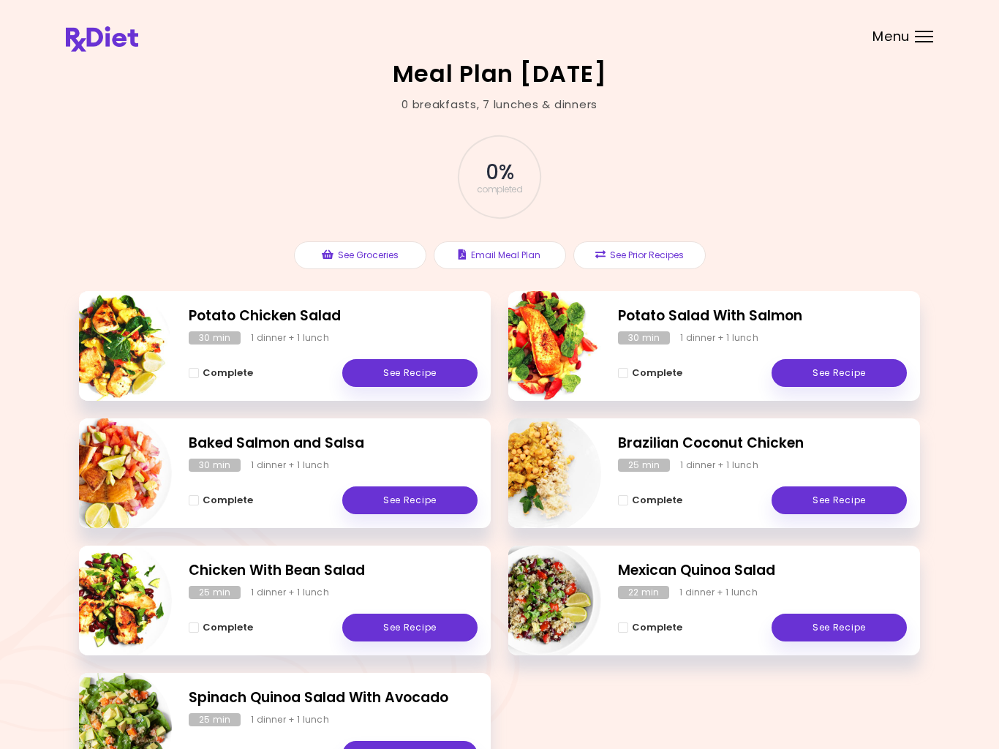
click at [419, 487] on link "See Recipe" at bounding box center [409, 501] width 135 height 28
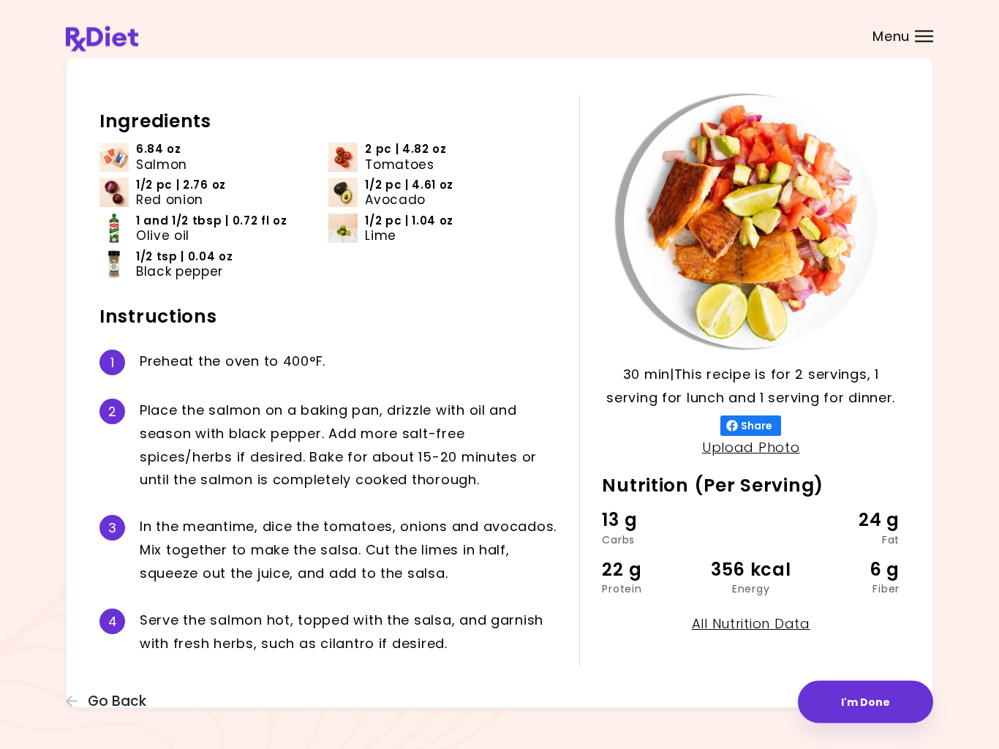
scroll to position [64, 0]
